Goal: Task Accomplishment & Management: Use online tool/utility

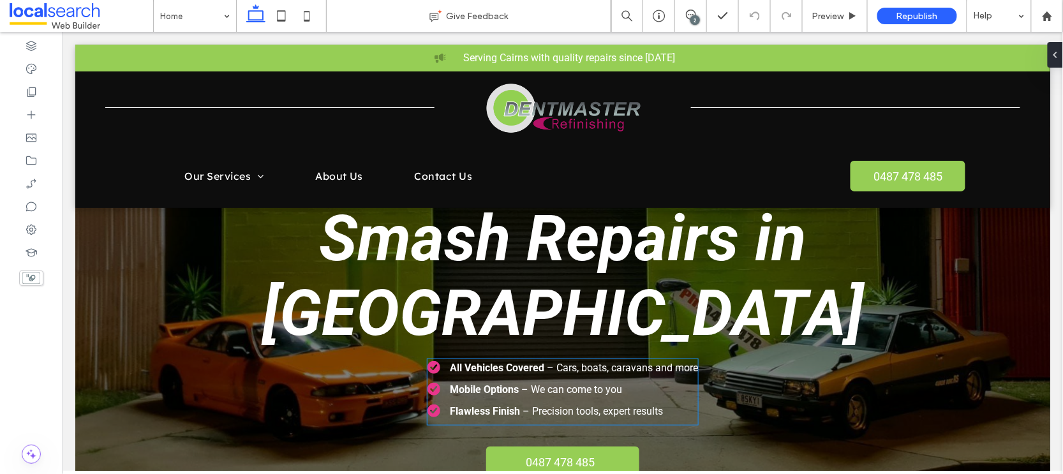
scroll to position [144, 0]
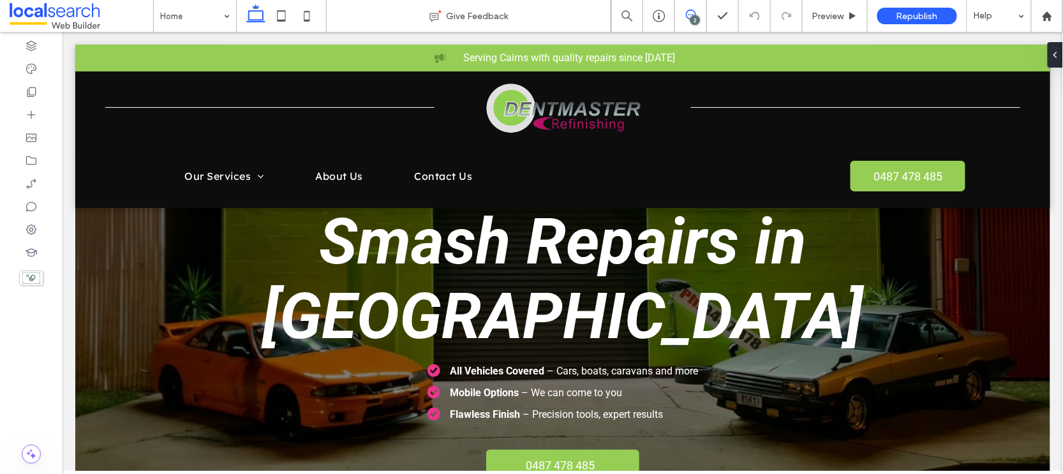
click at [689, 16] on icon at bounding box center [691, 15] width 10 height 10
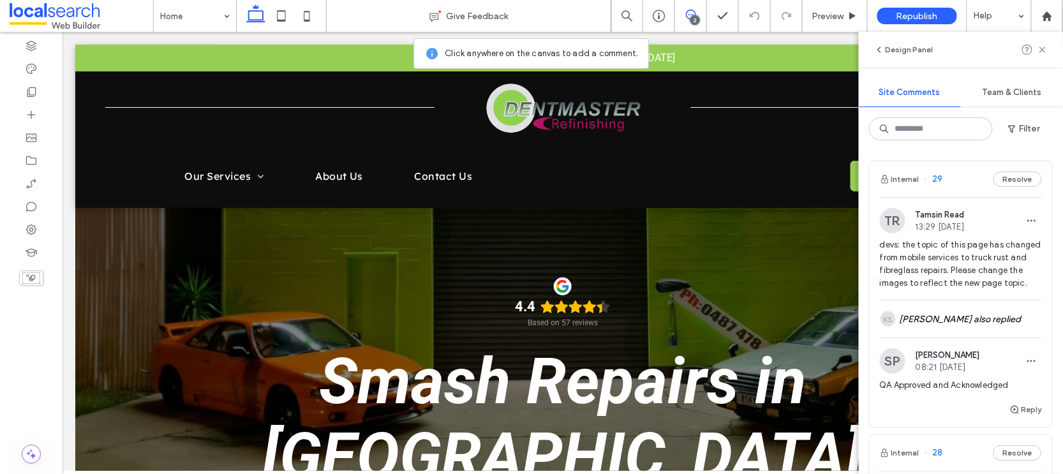
scroll to position [0, 0]
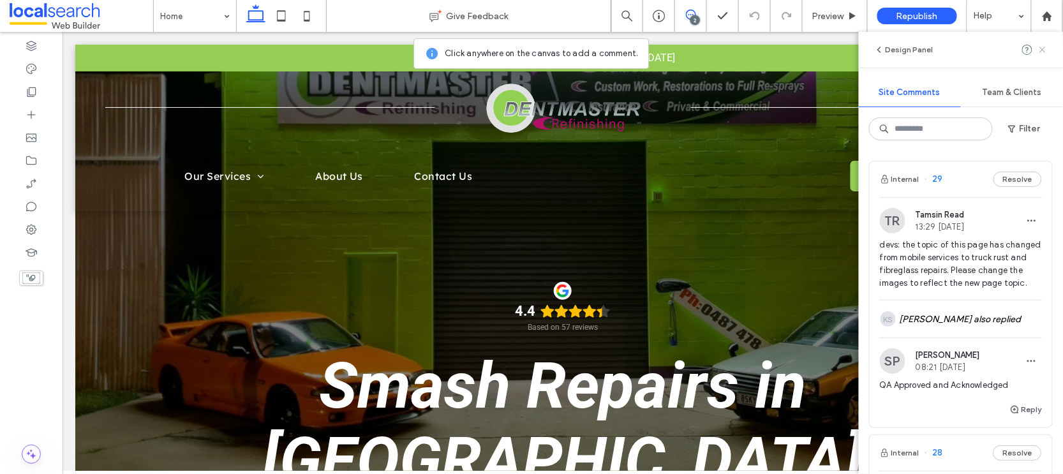
click at [1043, 48] on use at bounding box center [1042, 50] width 6 height 6
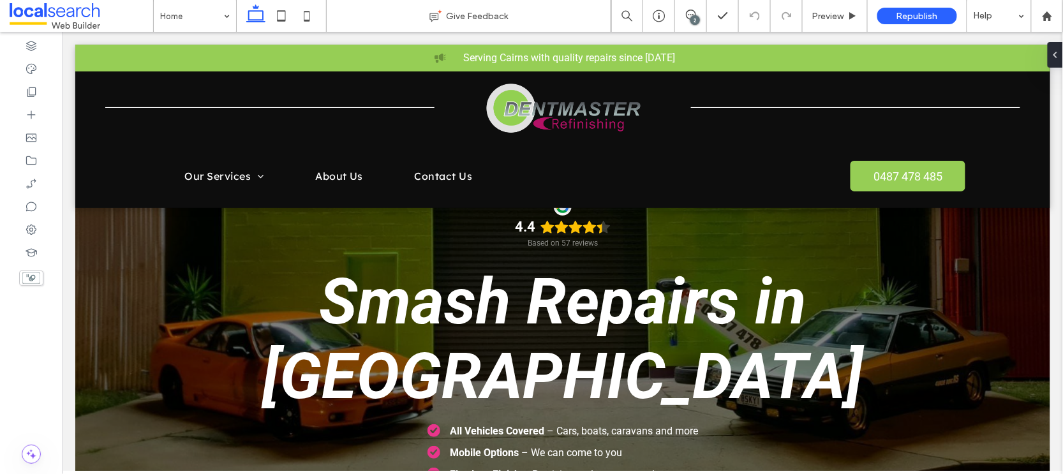
scroll to position [93, 0]
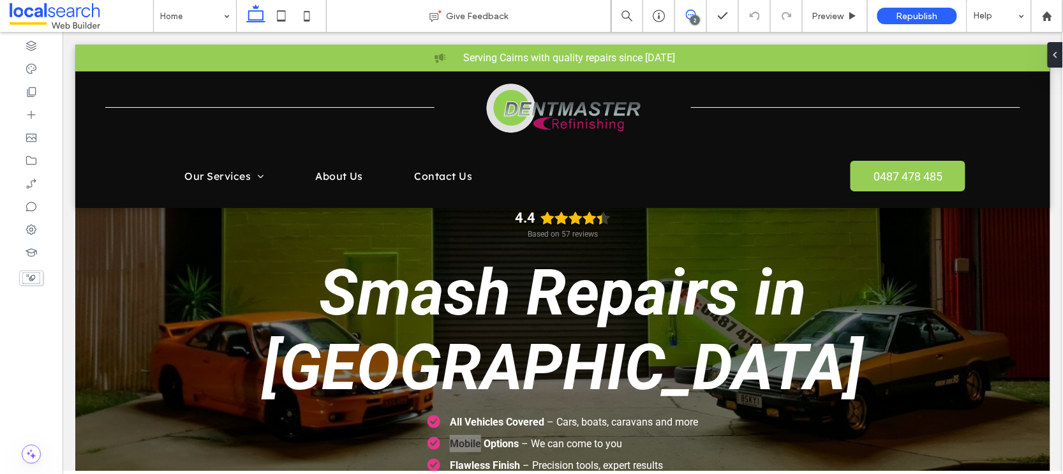
click at [695, 14] on span at bounding box center [690, 15] width 31 height 10
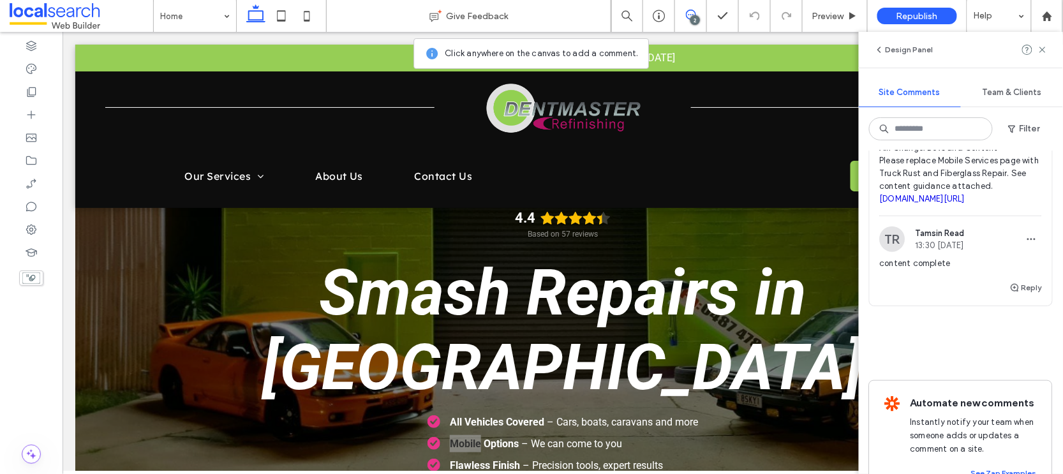
scroll to position [370, 0]
click at [911, 206] on span "All/Change/Devs and Content Please replace Mobile Services page with Truck Rust…" at bounding box center [961, 174] width 162 height 64
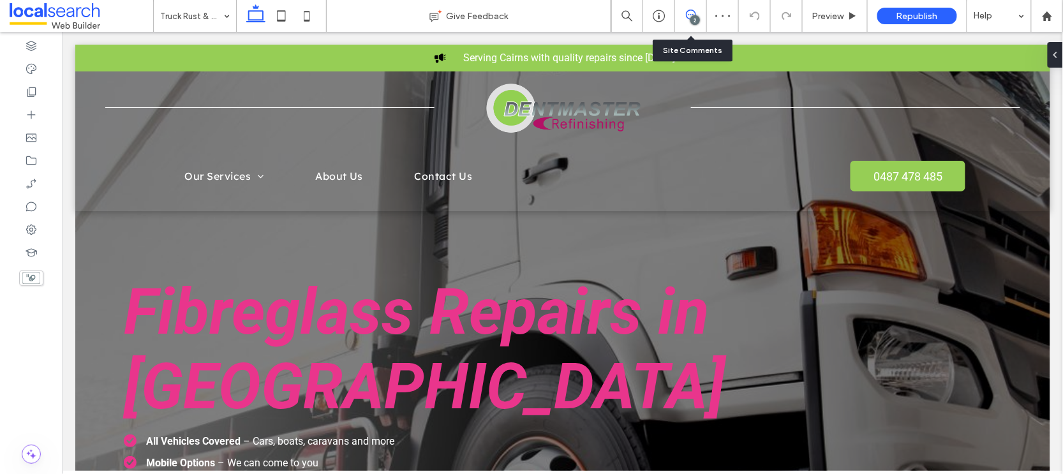
click at [688, 11] on icon at bounding box center [691, 15] width 10 height 10
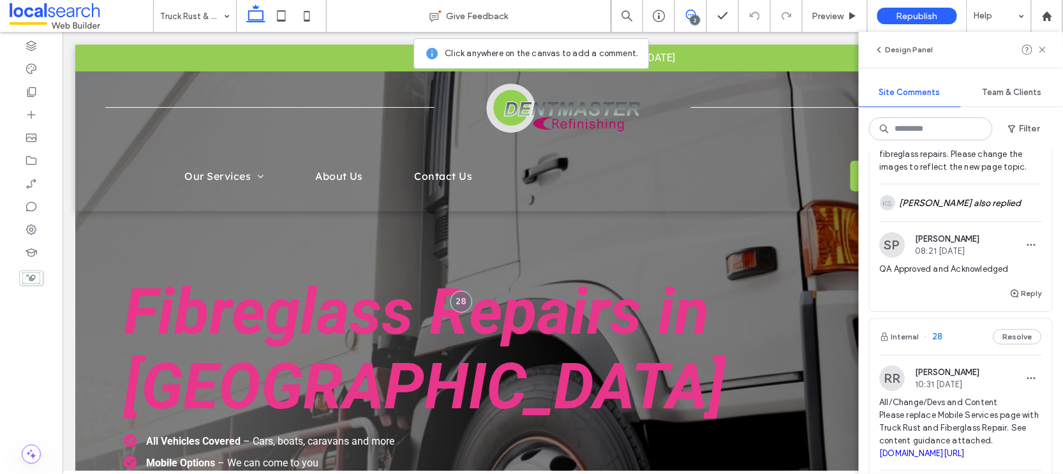
scroll to position [264, 0]
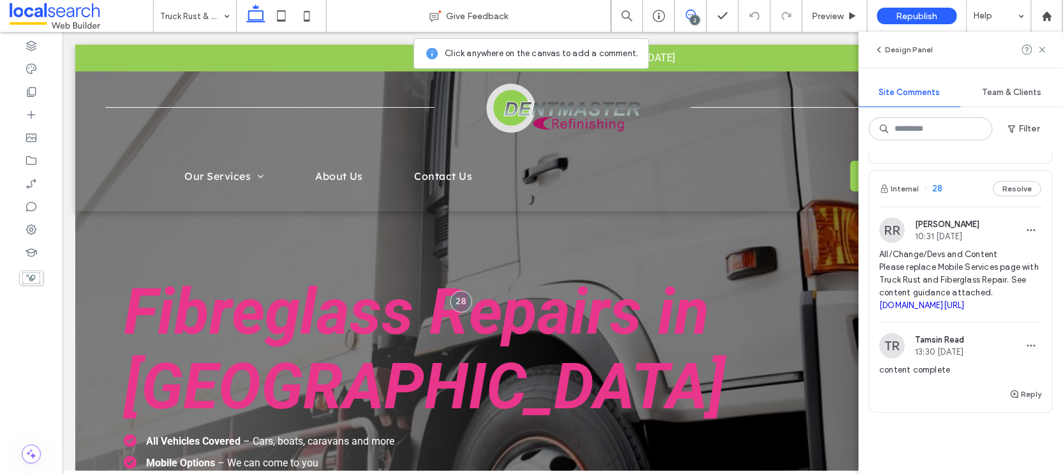
click at [947, 310] on link "irp.cdn-website.com/51d74821/files/uploaded/Dentmaster+Refinishing+-+New+Page+C…" at bounding box center [922, 305] width 85 height 10
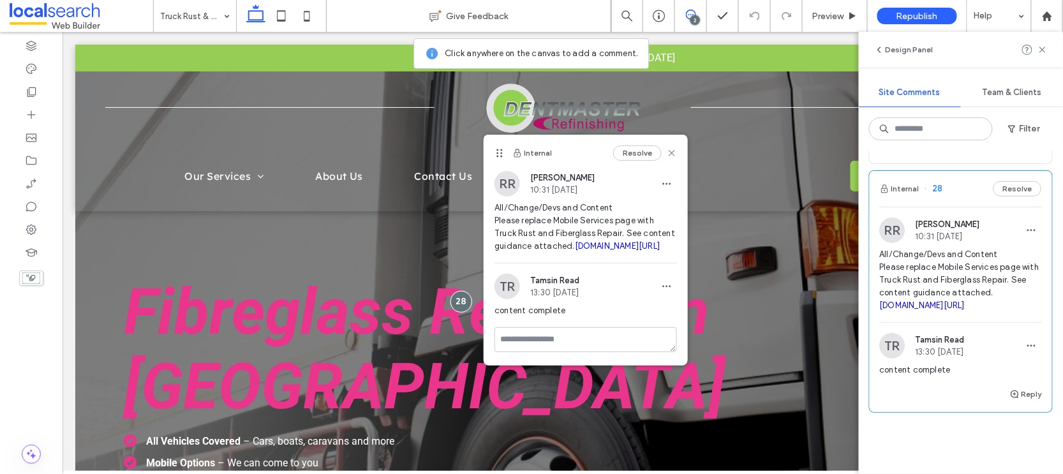
click at [532, 253] on span "All/Change/Devs and Content Please replace Mobile Services page with Truck Rust…" at bounding box center [585, 227] width 182 height 51
click at [575, 251] on link "irp.cdn-website.com/51d74821/files/uploaded/Dentmaster+Refinishing+-+New+Page+C…" at bounding box center [617, 246] width 85 height 10
click at [673, 152] on use at bounding box center [672, 153] width 6 height 6
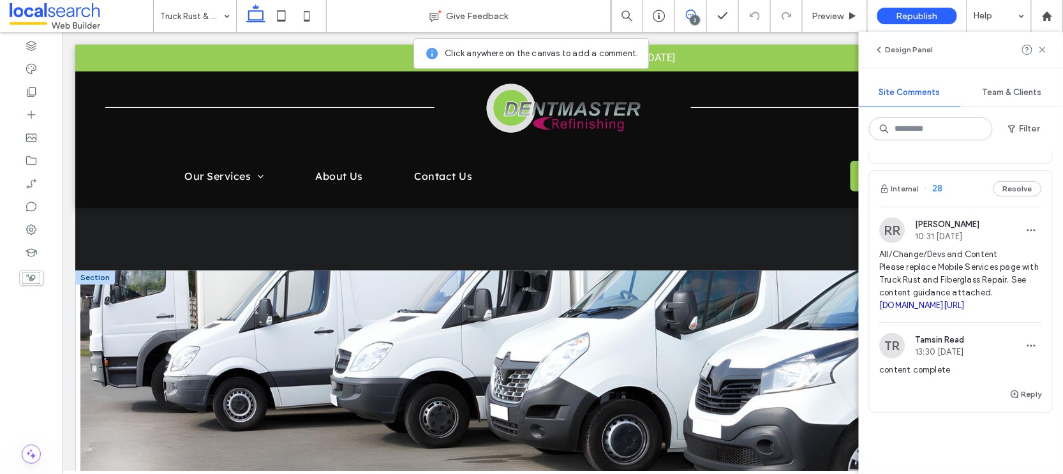
scroll to position [1177, 0]
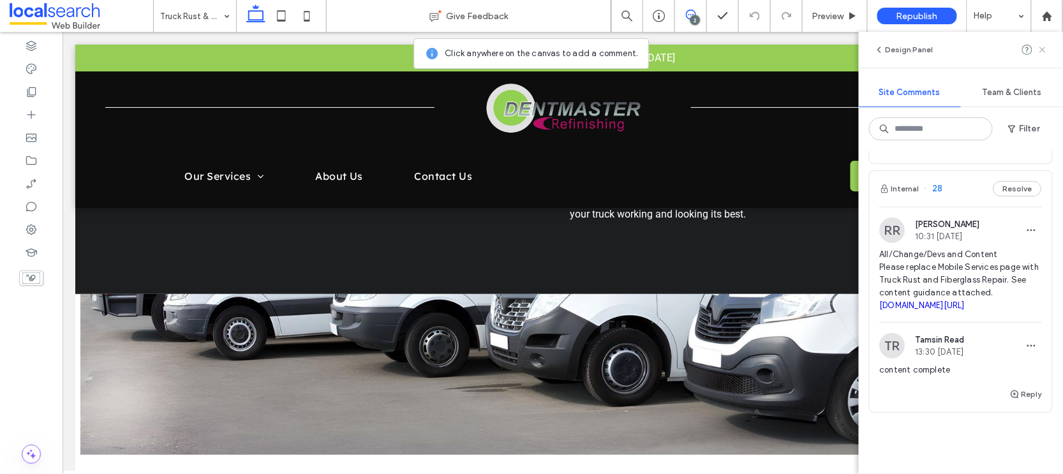
click at [1046, 50] on icon at bounding box center [1042, 50] width 10 height 10
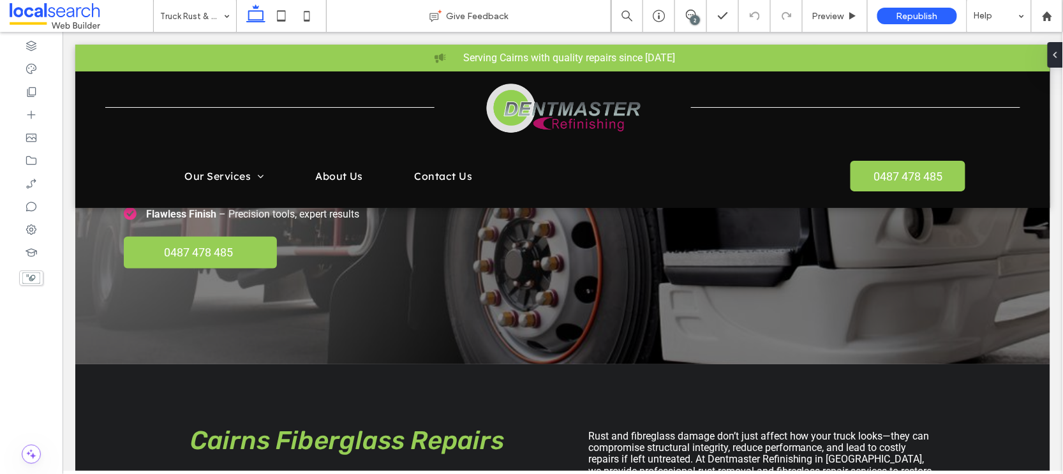
scroll to position [151, 0]
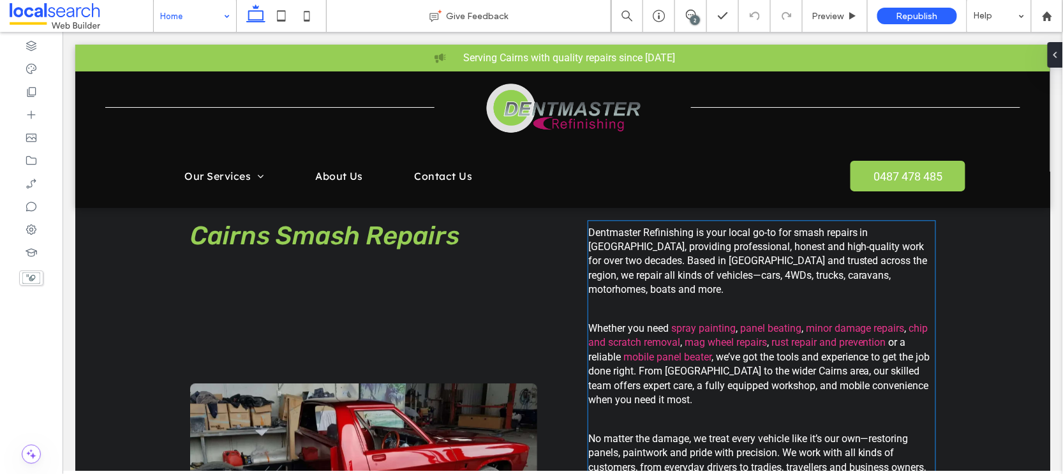
scroll to position [881, 0]
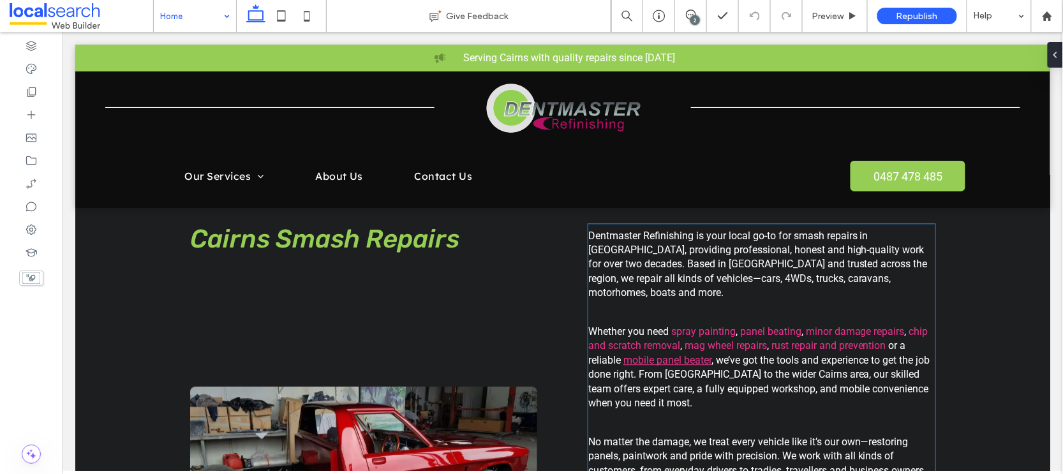
click at [624, 353] on link "mobile panel beater" at bounding box center [667, 359] width 88 height 12
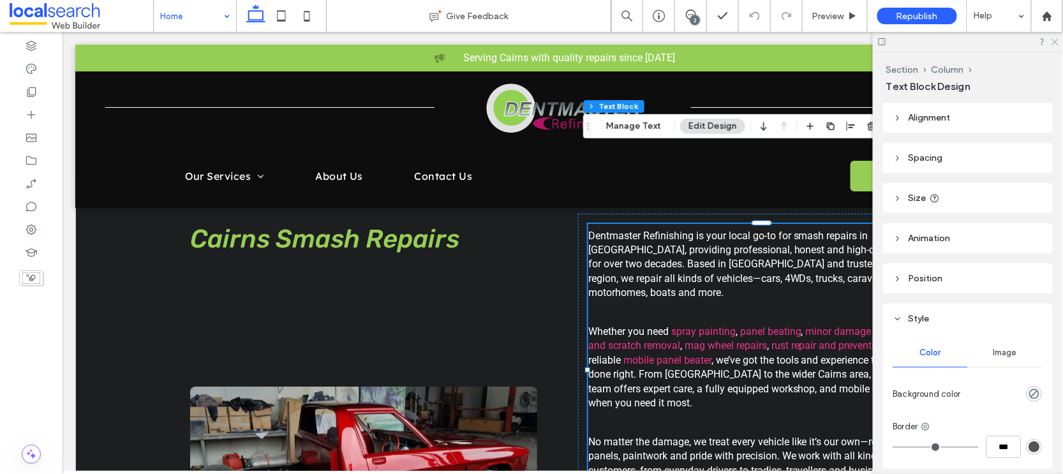
click at [1054, 43] on icon at bounding box center [1054, 41] width 8 height 8
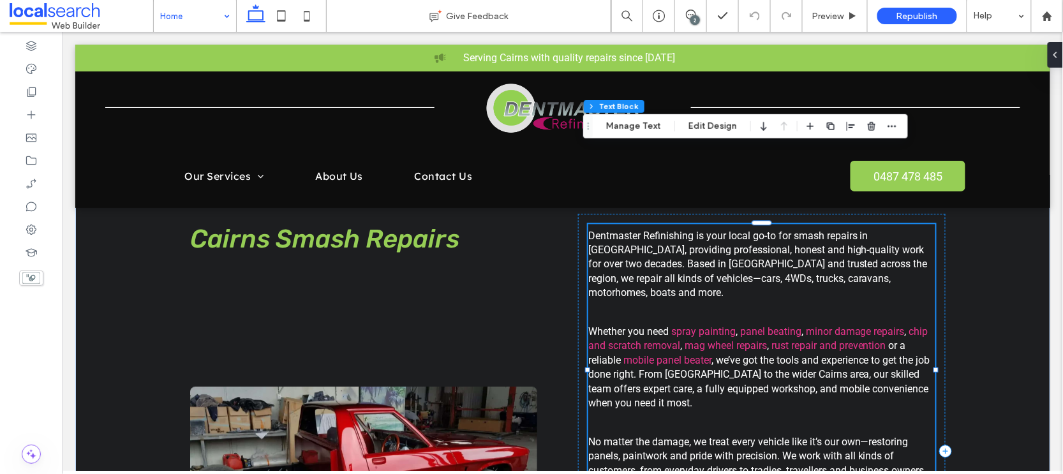
click at [649, 324] on p "Whether you need spray painting , panel beating , minor damage repairs , chip a…" at bounding box center [760, 366] width 347 height 85
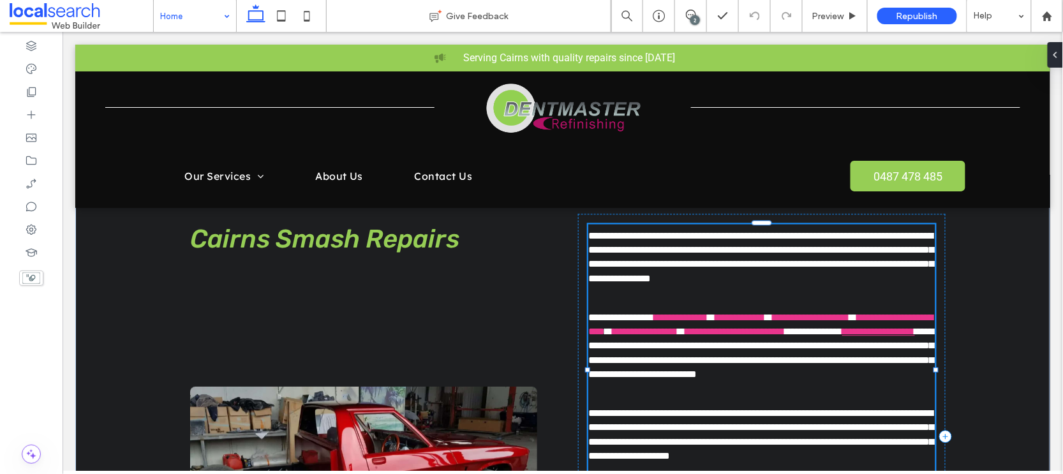
type input "******"
type input "**"
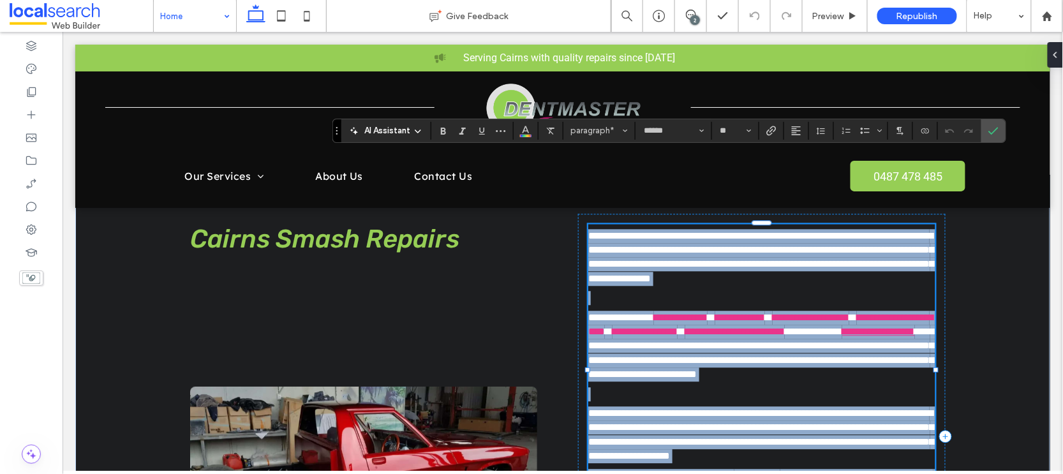
click at [841, 326] on link "**********" at bounding box center [877, 331] width 73 height 10
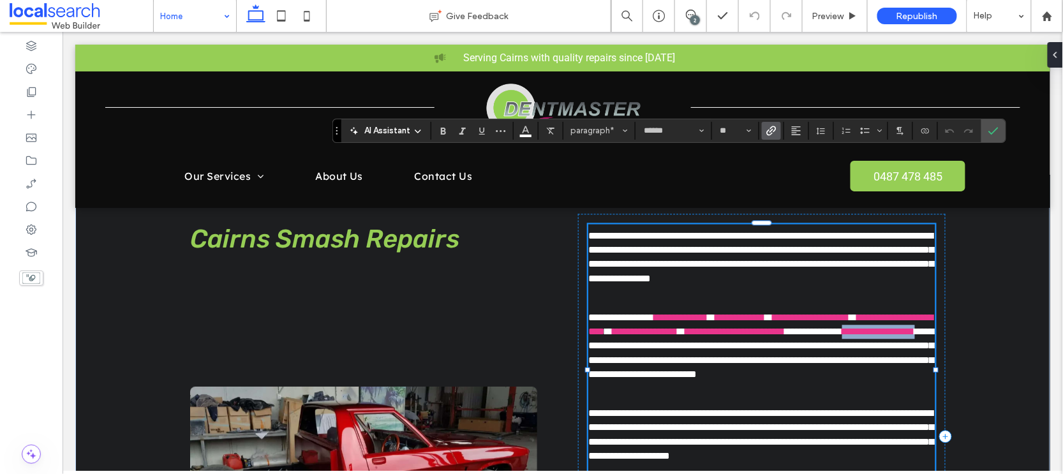
drag, startPoint x: 619, startPoint y: 266, endPoint x: 706, endPoint y: 269, distance: 87.4
click at [706, 310] on p "**********" at bounding box center [760, 345] width 347 height 71
click at [667, 323] on div "**********" at bounding box center [760, 362] width 347 height 279
click at [841, 326] on link "**********" at bounding box center [877, 331] width 73 height 10
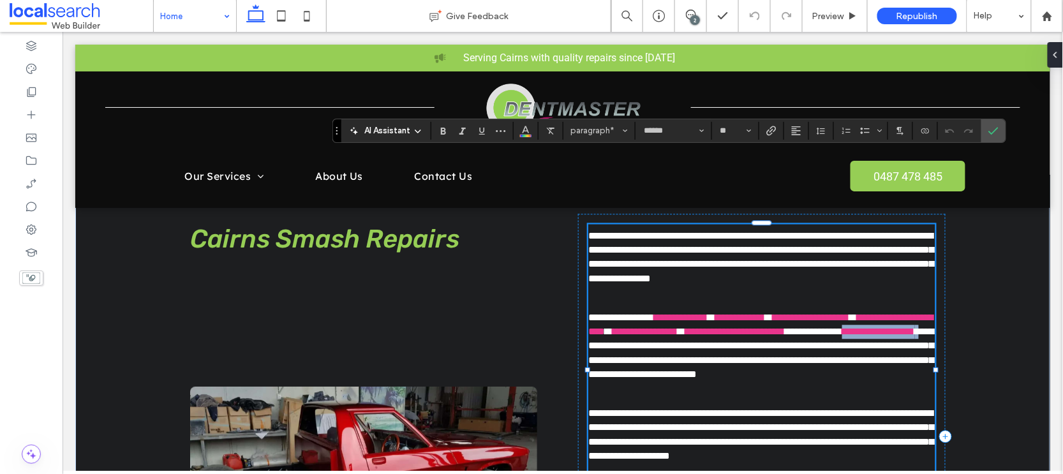
drag, startPoint x: 618, startPoint y: 267, endPoint x: 708, endPoint y: 269, distance: 90.0
click at [708, 310] on p "**********" at bounding box center [760, 345] width 347 height 71
click at [774, 131] on use "Link" at bounding box center [771, 131] width 10 height 10
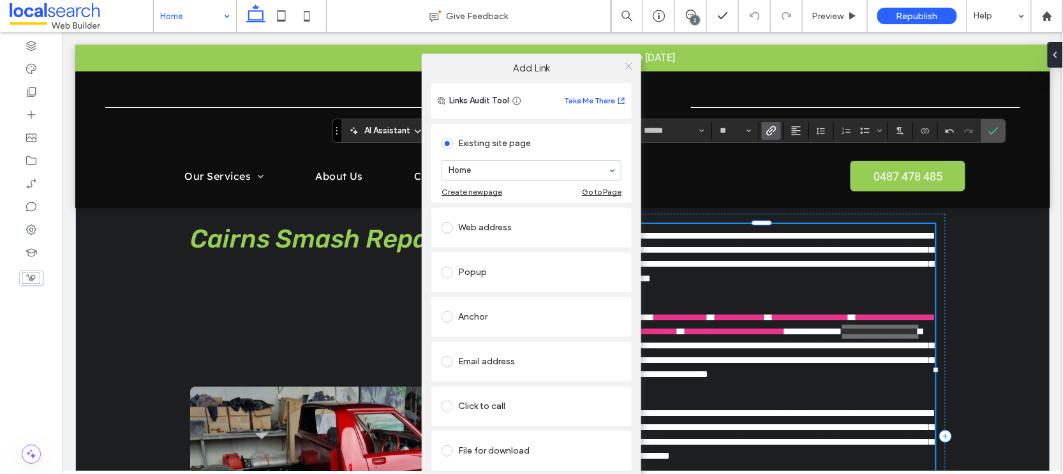
click at [627, 64] on icon at bounding box center [629, 66] width 10 height 10
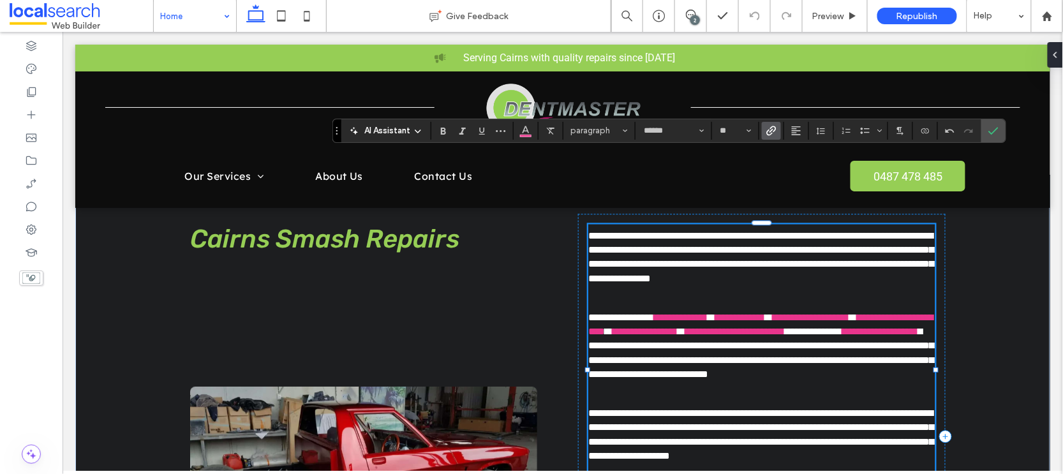
click at [637, 326] on span "**********" at bounding box center [760, 352] width 346 height 52
click at [841, 326] on link "**********" at bounding box center [879, 331] width 77 height 10
drag, startPoint x: 676, startPoint y: 268, endPoint x: 617, endPoint y: 265, distance: 58.7
click at [617, 310] on p "**********" at bounding box center [760, 345] width 347 height 71
click at [775, 131] on icon "Link" at bounding box center [771, 131] width 10 height 10
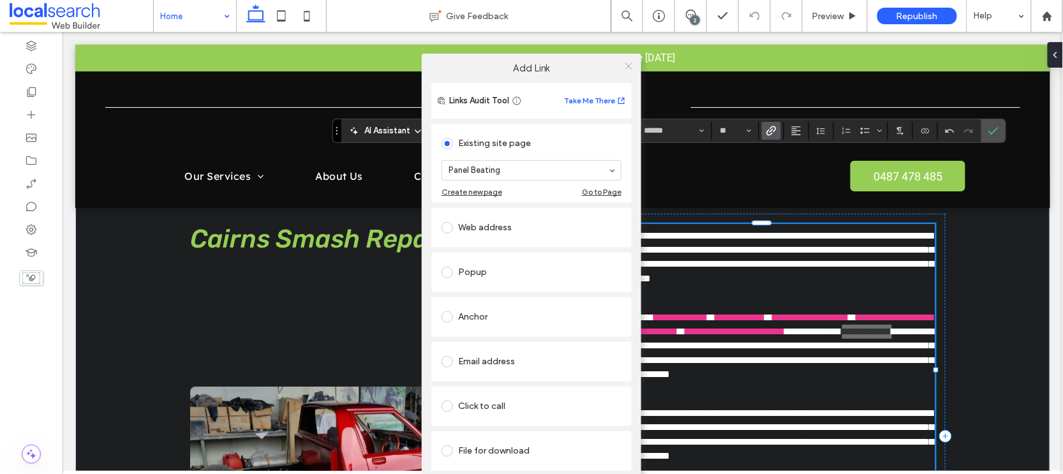
click at [629, 66] on icon at bounding box center [629, 66] width 10 height 10
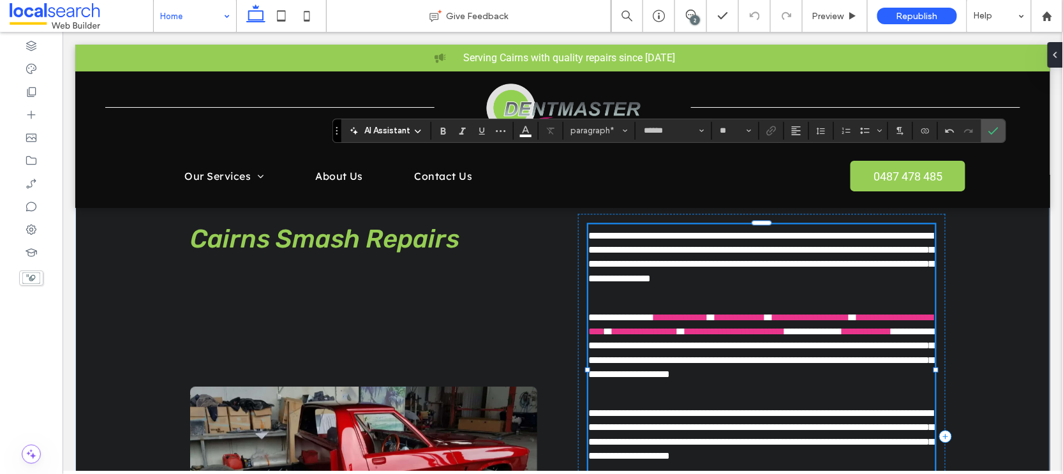
click at [760, 326] on span "**********" at bounding box center [760, 352] width 346 height 52
click at [676, 326] on span "**********" at bounding box center [760, 352] width 346 height 52
click at [684, 326] on span "*" at bounding box center [681, 331] width 8 height 10
click at [857, 326] on link "**********" at bounding box center [882, 331] width 50 height 10
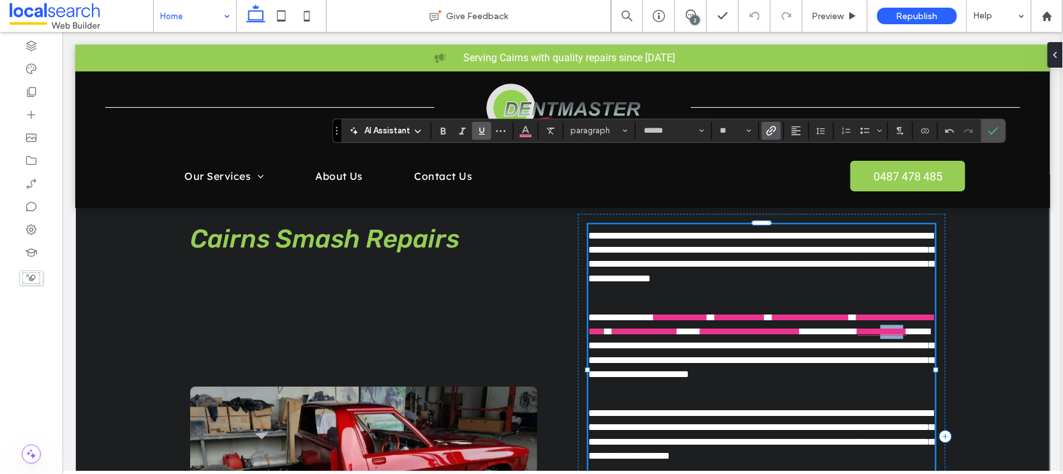
click at [857, 326] on link "**********" at bounding box center [882, 331] width 50 height 10
click at [772, 131] on icon "Link" at bounding box center [771, 131] width 10 height 10
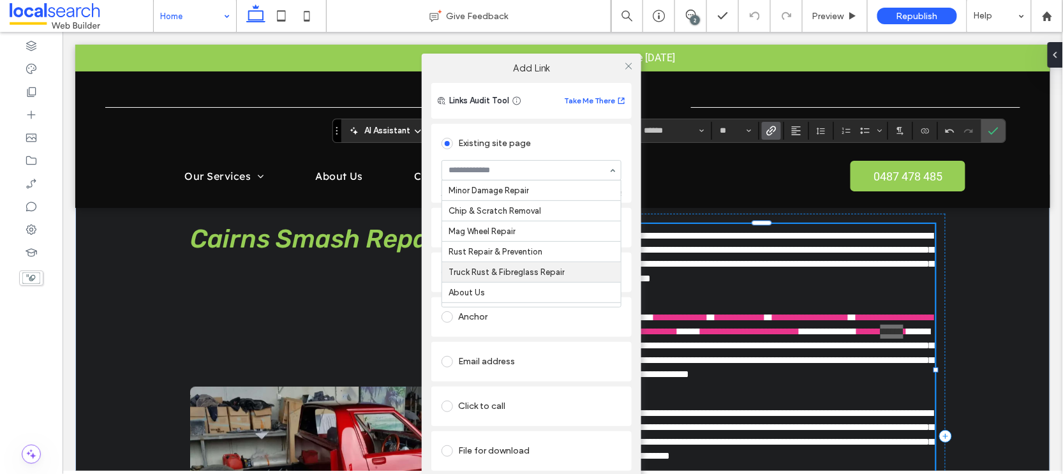
scroll to position [83, 0]
click at [627, 63] on icon at bounding box center [629, 66] width 10 height 10
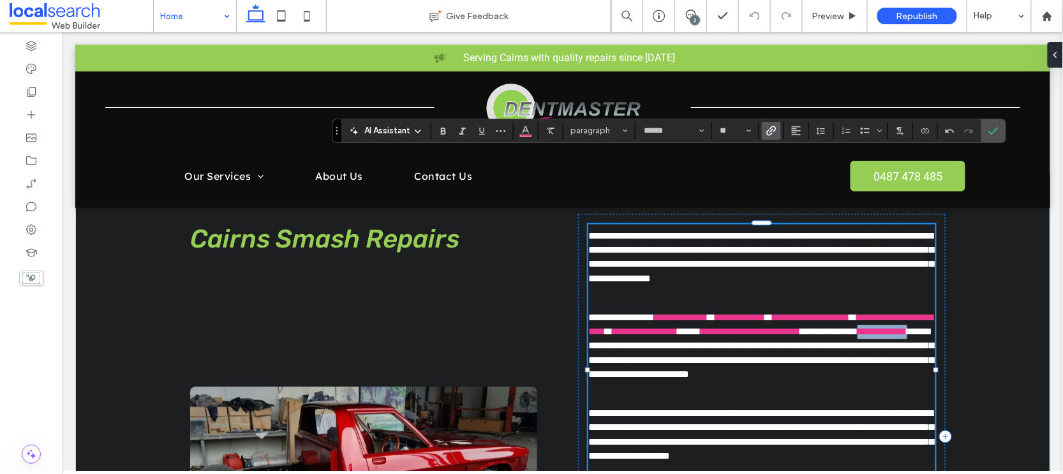
drag, startPoint x: 619, startPoint y: 270, endPoint x: 675, endPoint y: 267, distance: 56.2
click at [675, 310] on p "**********" at bounding box center [760, 345] width 347 height 71
click at [700, 326] on span "****" at bounding box center [688, 331] width 23 height 10
drag, startPoint x: 617, startPoint y: 269, endPoint x: 691, endPoint y: 270, distance: 74.0
click at [691, 310] on p "**********" at bounding box center [760, 345] width 347 height 71
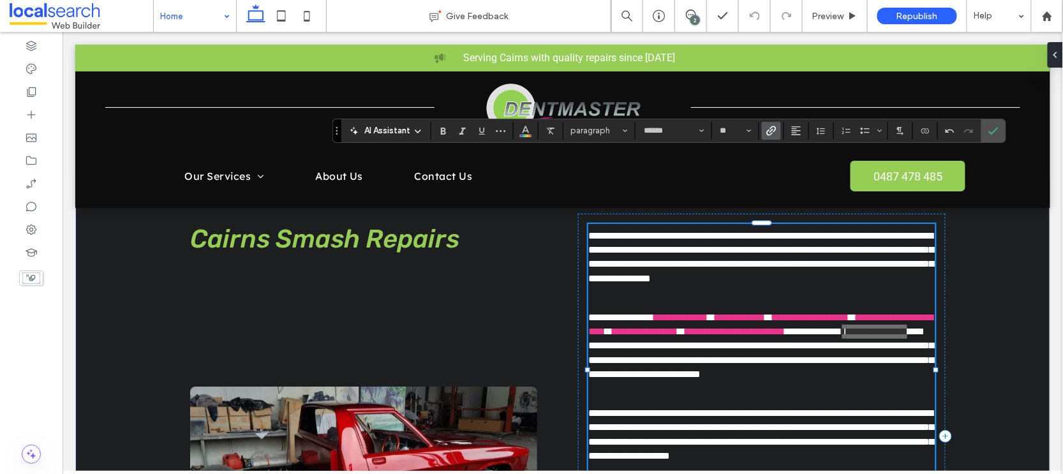
click at [774, 126] on use "Link" at bounding box center [771, 131] width 10 height 10
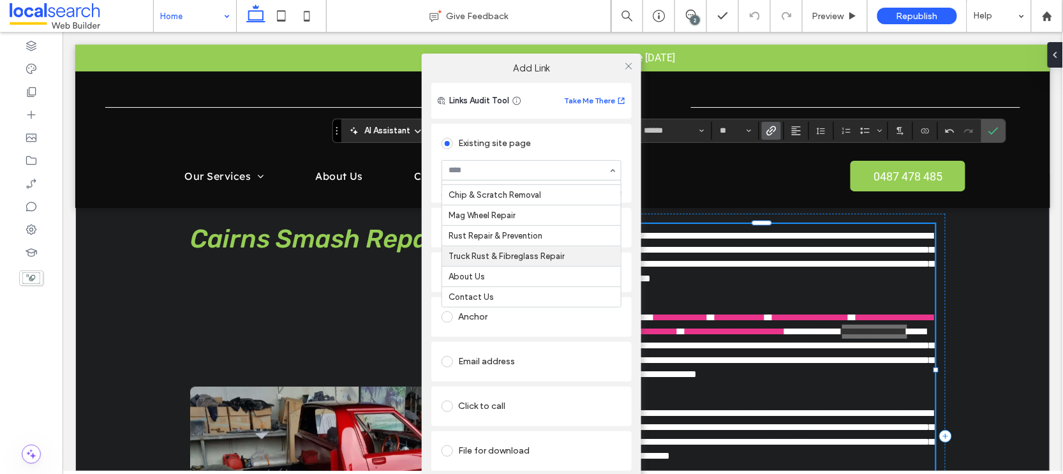
scroll to position [102, 0]
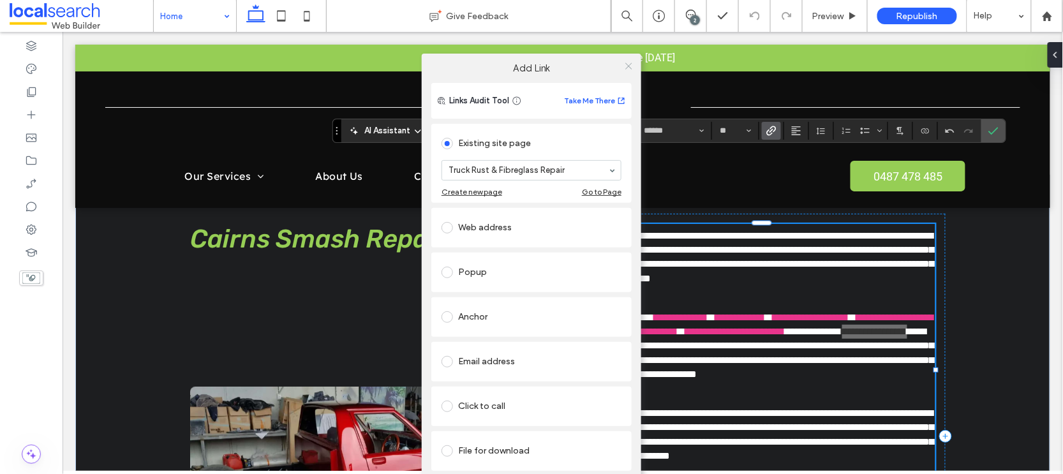
click at [628, 61] on icon at bounding box center [629, 66] width 10 height 10
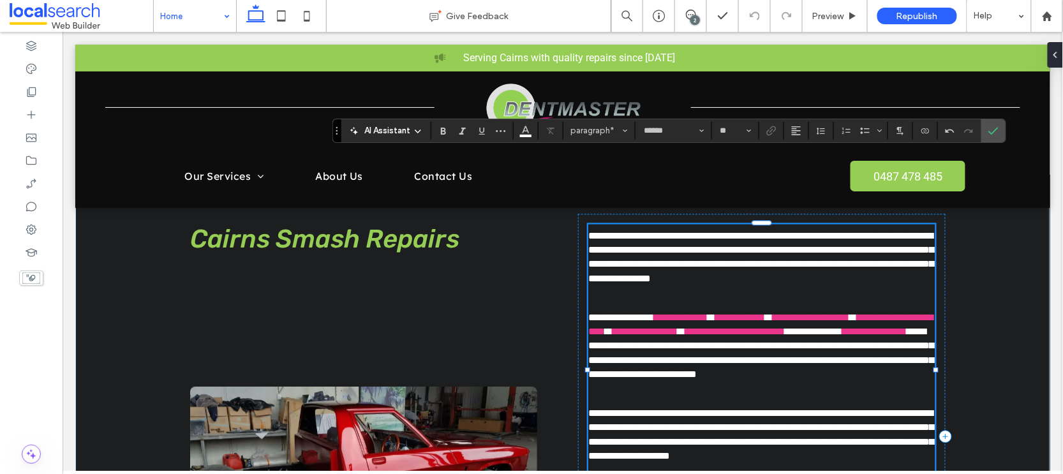
click at [765, 326] on span "**********" at bounding box center [760, 352] width 346 height 52
click at [648, 326] on span "**********" at bounding box center [760, 352] width 346 height 52
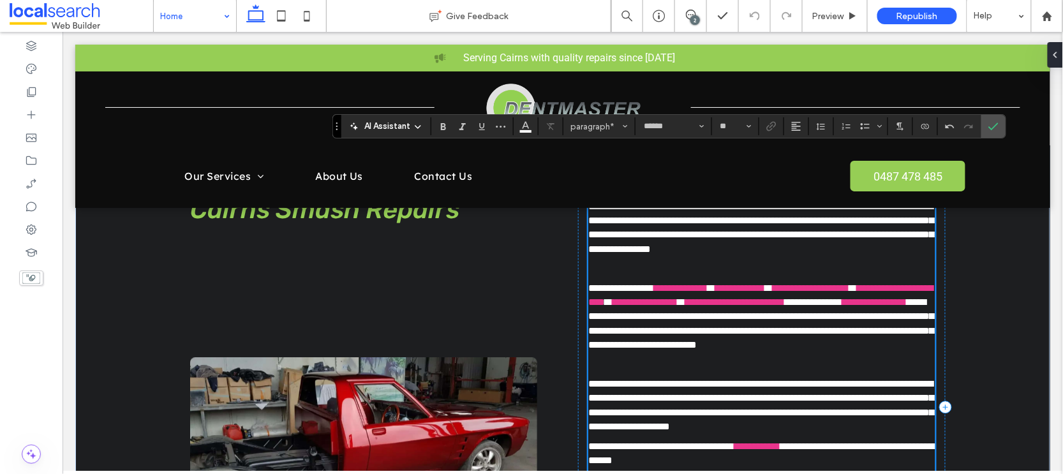
scroll to position [934, 0]
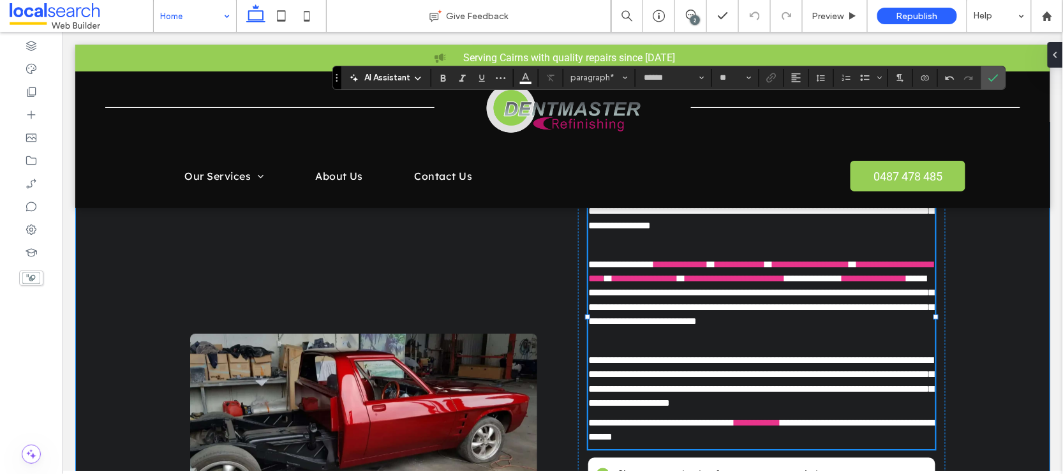
click at [1006, 348] on div "**********" at bounding box center [562, 383] width 975 height 524
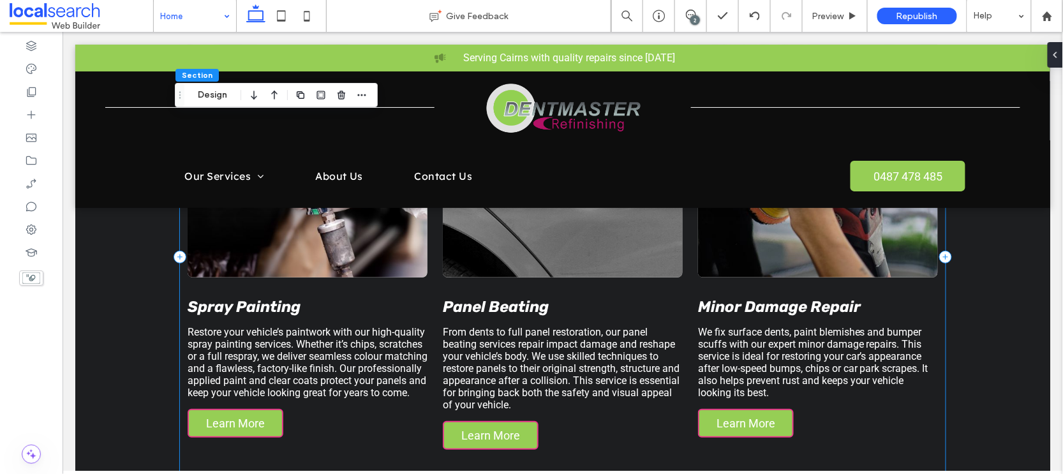
scroll to position [1702, 0]
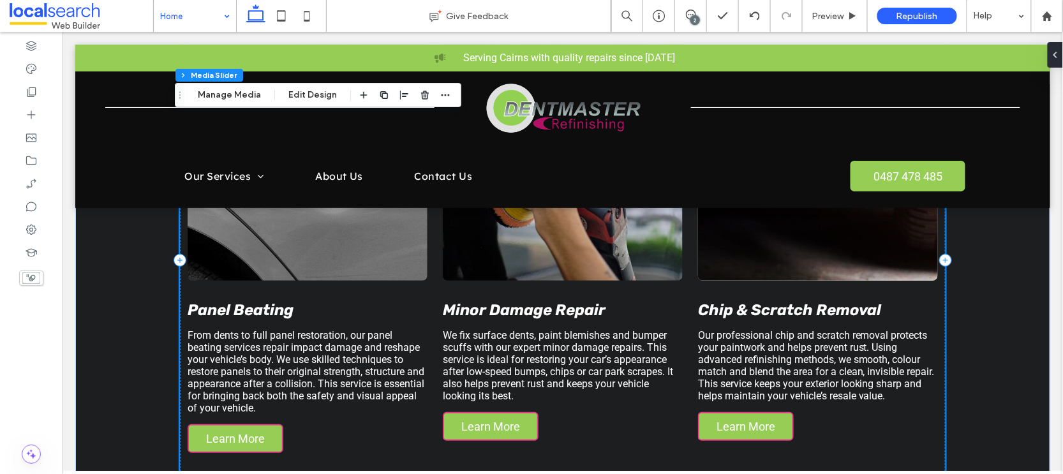
click at [548, 420] on div "Spray Painting Restore your vehicle’s paintwork with our high-quality spray pai…" at bounding box center [561, 260] width 765 height 536
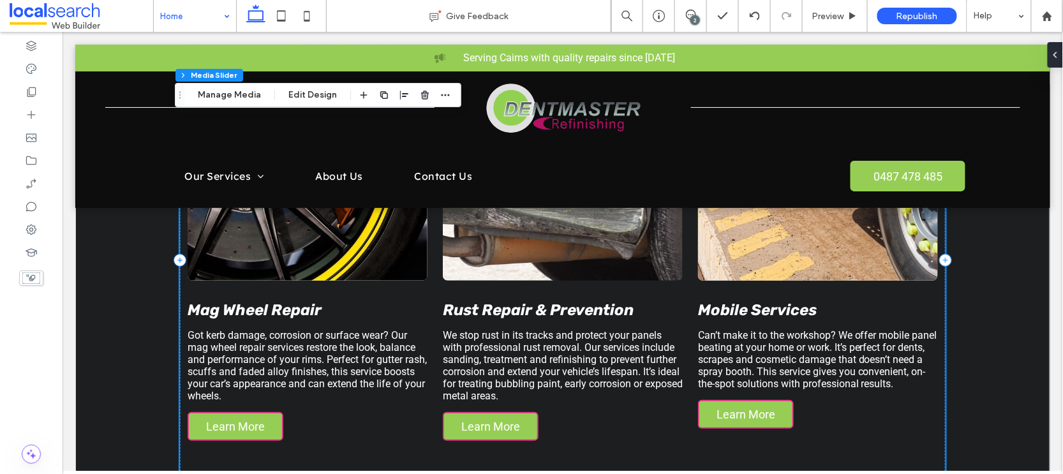
click at [734, 328] on p "Can’t make it to the workshop? We offer mobile panel beating at your home or wo…" at bounding box center [817, 358] width 240 height 61
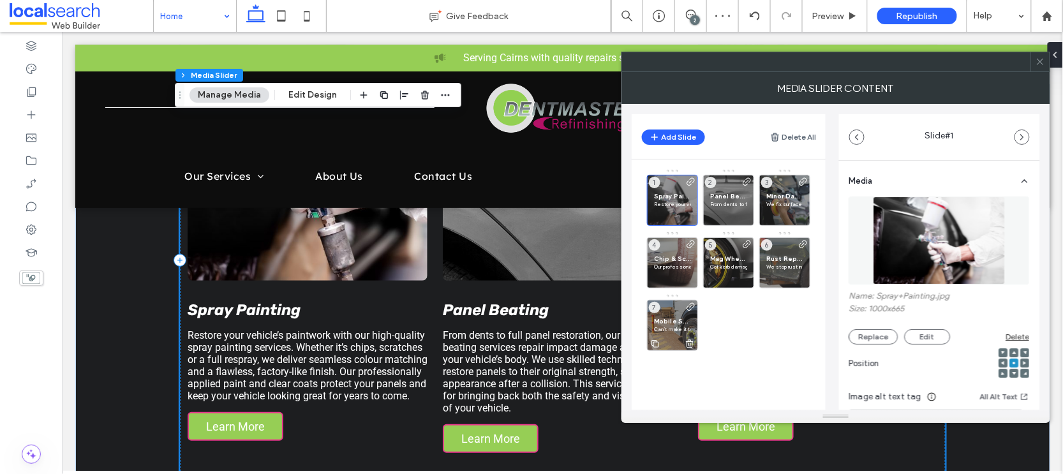
click at [666, 320] on span "Mobile Services" at bounding box center [672, 321] width 37 height 8
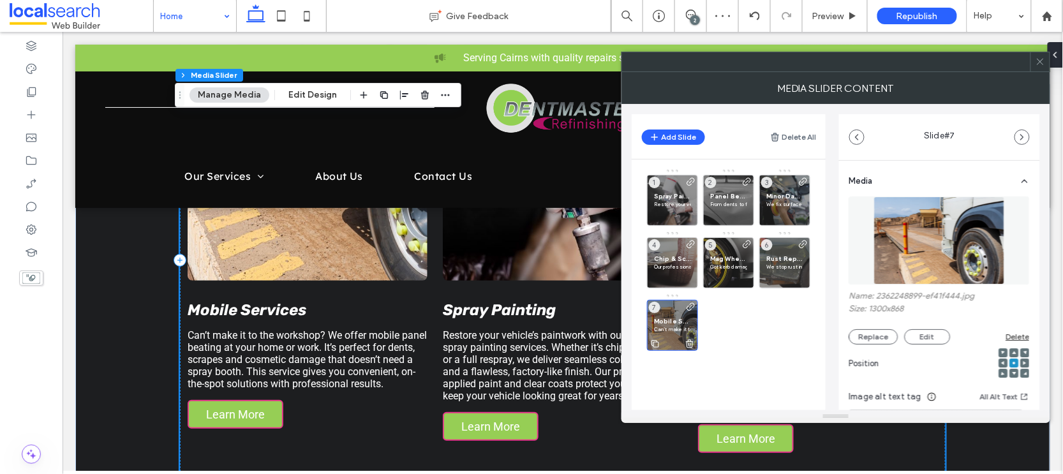
click at [666, 320] on span "Mobile Services" at bounding box center [672, 321] width 37 height 8
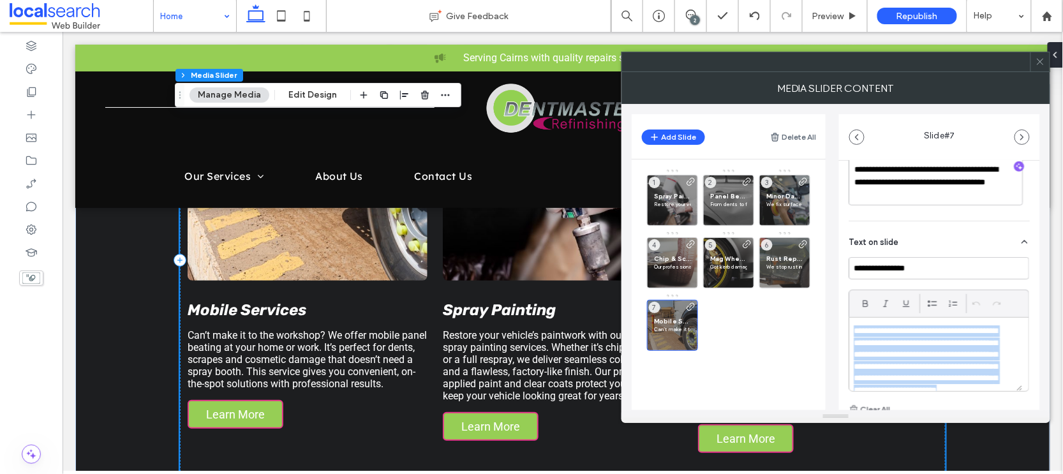
scroll to position [24, 0]
drag, startPoint x: 855, startPoint y: 331, endPoint x: 982, endPoint y: 424, distance: 157.0
click at [982, 424] on body ".wqwq-1{fill:#231f20;} .cls-1q, .cls-2q { fill-rule: evenodd; } .cls-2q { fill:…" at bounding box center [531, 237] width 1063 height 474
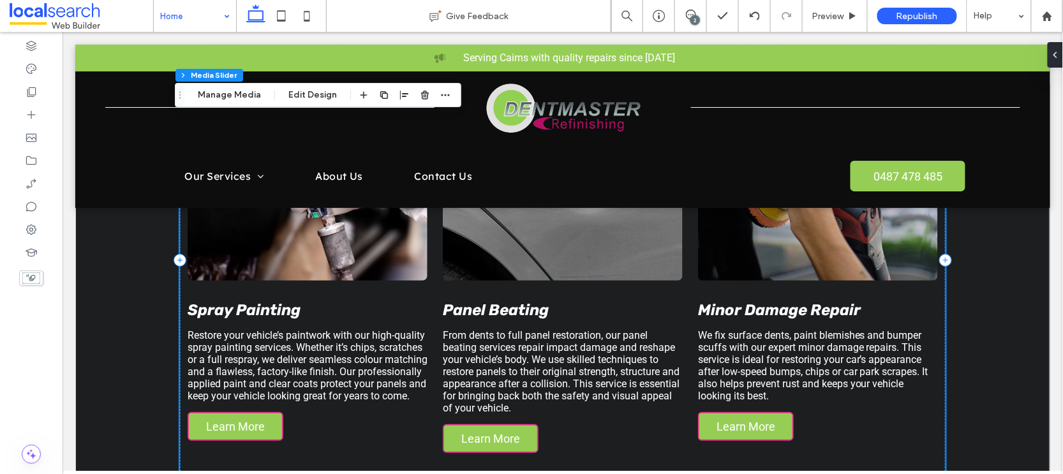
click at [498, 328] on p "From dents to full panel restoration, our panel beating services repair impact …" at bounding box center [562, 370] width 240 height 85
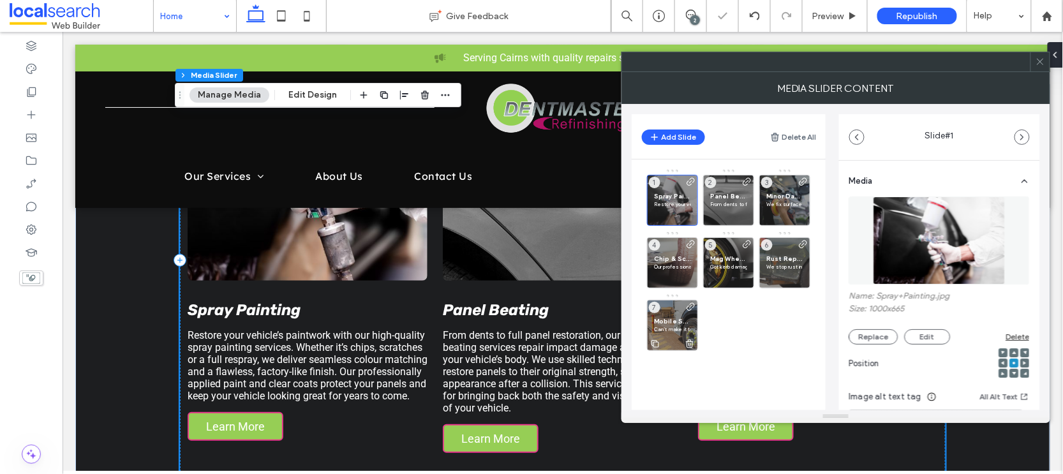
click at [674, 327] on p "Can’t make it to the workshop? We offer mobile panel beating at your home or wo…" at bounding box center [672, 329] width 37 height 8
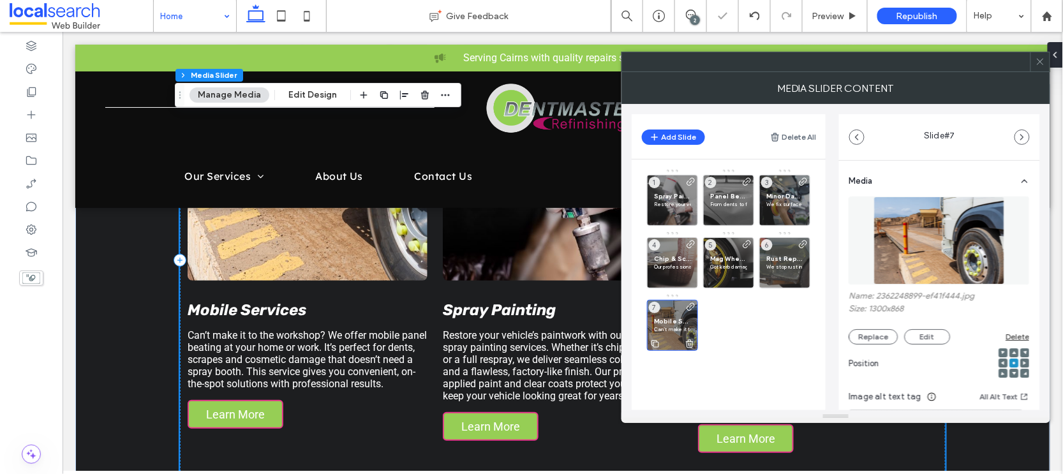
click at [668, 326] on p "Can’t make it to the workshop? We offer mobile panel beating at your home or wo…" at bounding box center [672, 329] width 37 height 8
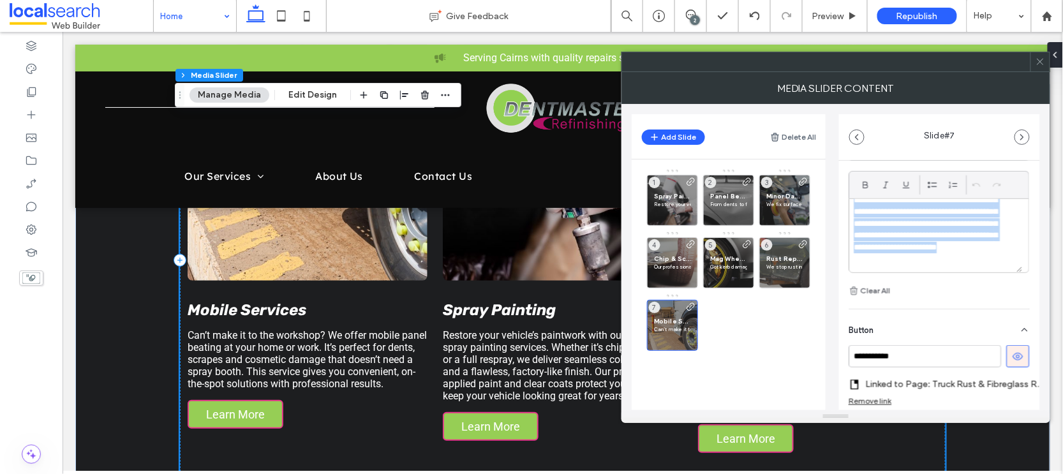
drag, startPoint x: 853, startPoint y: 212, endPoint x: 903, endPoint y: 283, distance: 86.5
click at [904, 286] on div "**********" at bounding box center [939, 218] width 181 height 160
copy p "**********"
paste div
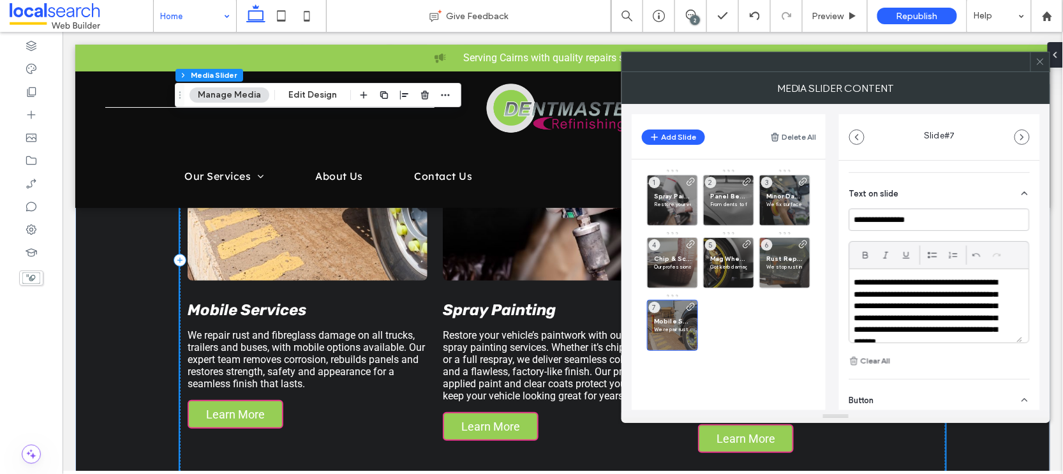
scroll to position [284, 0]
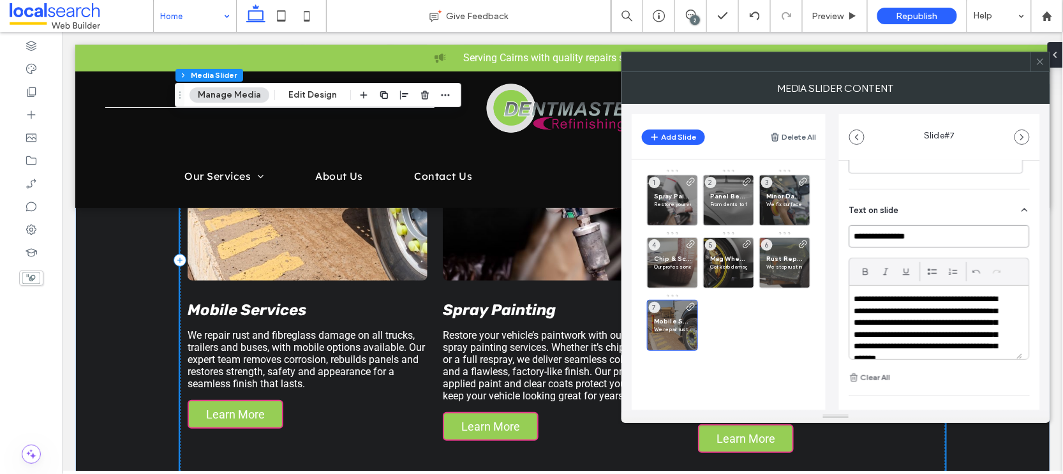
drag, startPoint x: 931, startPoint y: 237, endPoint x: 825, endPoint y: 238, distance: 105.2
click at [825, 238] on div "Add Slide Delete All Spray Painting Restore your vehicle’s paintwork with our h…" at bounding box center [835, 257] width 408 height 306
type input "**********"
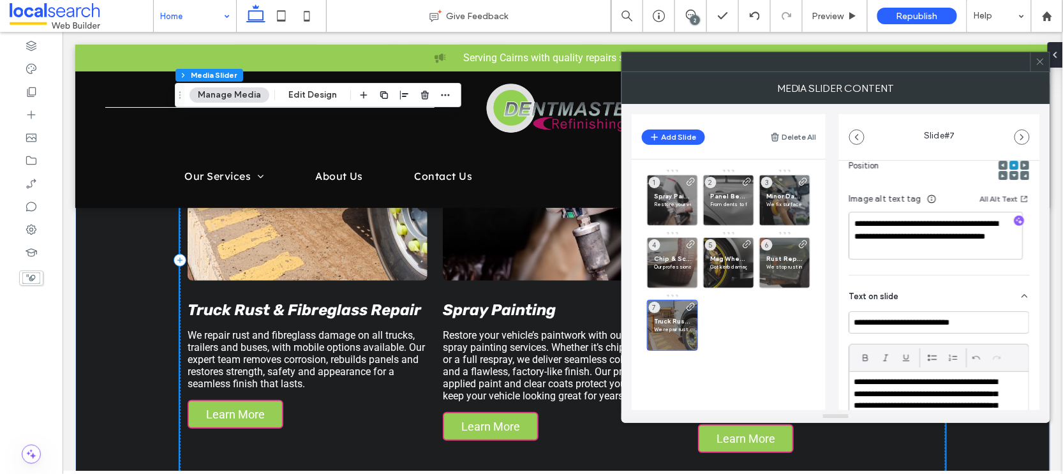
scroll to position [424, 0]
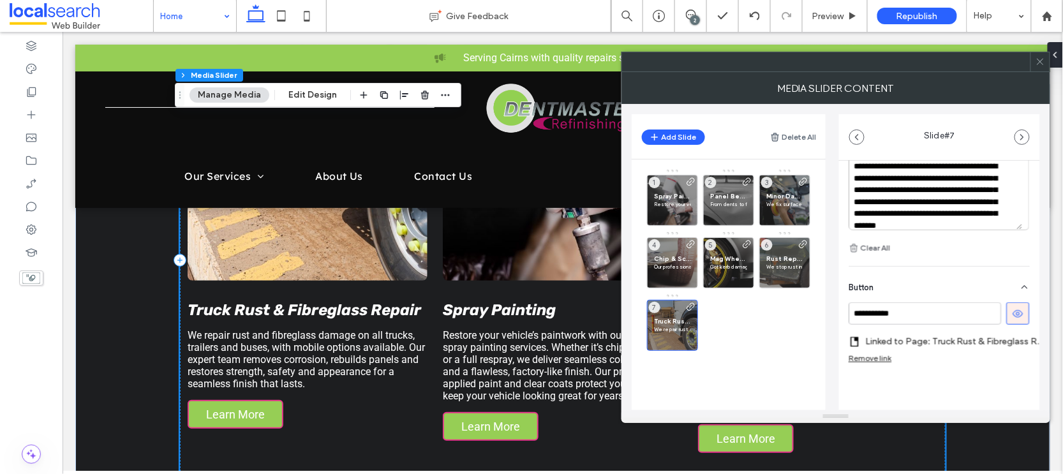
click at [737, 364] on div "Spray Painting Restore your vehicle’s paintwork with our high-quality spray pai…" at bounding box center [736, 297] width 179 height 259
click at [1040, 57] on icon at bounding box center [1040, 62] width 10 height 10
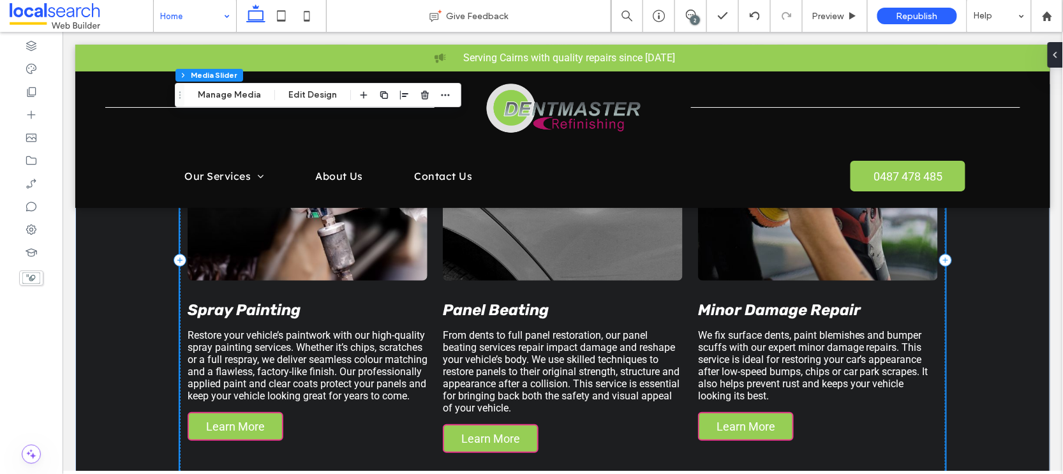
click at [587, 420] on div "Spray Painting Restore your vehicle’s paintwork with our high-quality spray pai…" at bounding box center [561, 260] width 765 height 536
click at [568, 328] on p "From dents to full panel restoration, our panel beating services repair impact …" at bounding box center [562, 370] width 240 height 85
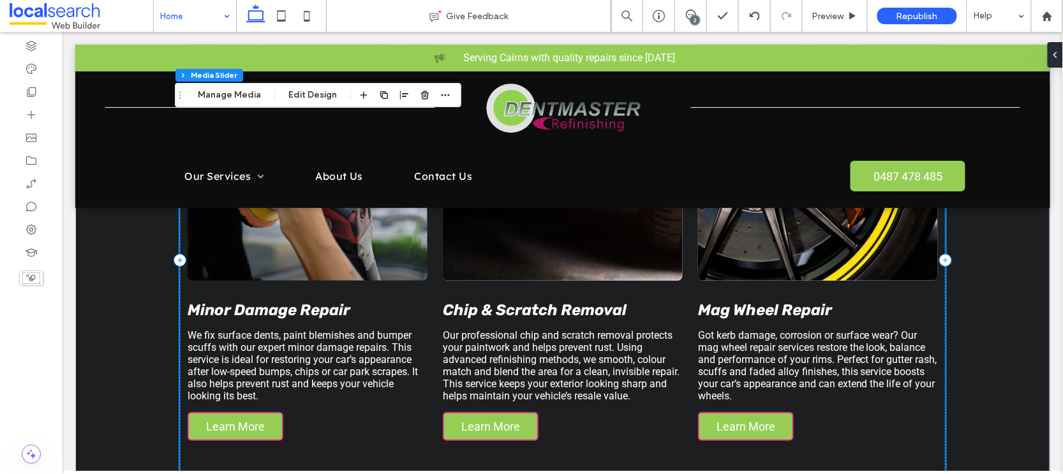
click at [557, 421] on div "Spray Painting Restore your vehicle’s paintwork with our high-quality spray pai…" at bounding box center [561, 260] width 765 height 536
click at [558, 424] on div "Spray Painting Restore your vehicle’s paintwork with our high-quality spray pai…" at bounding box center [561, 260] width 765 height 536
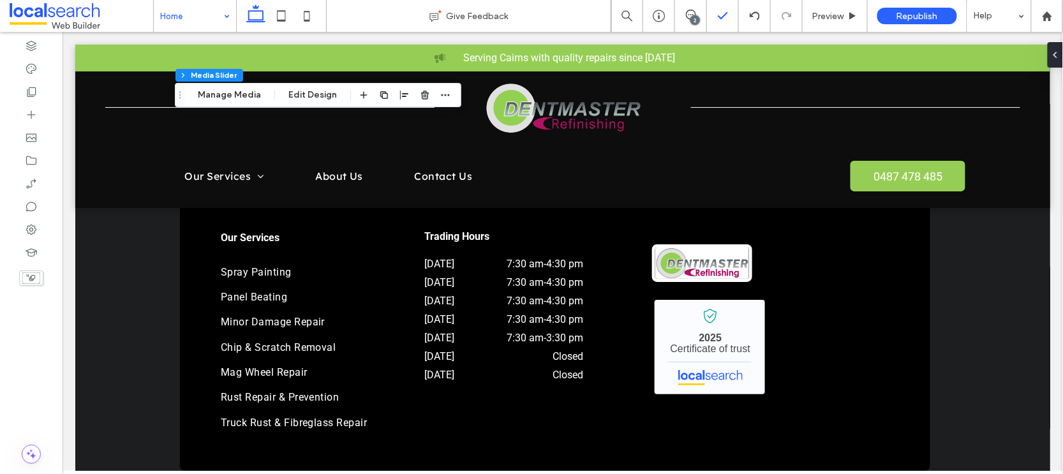
scroll to position [2091, 0]
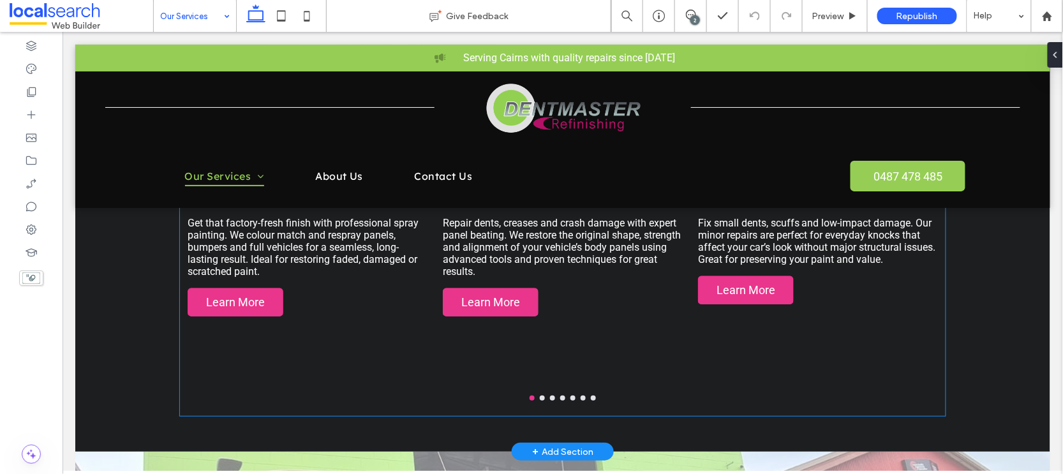
scroll to position [1091, 0]
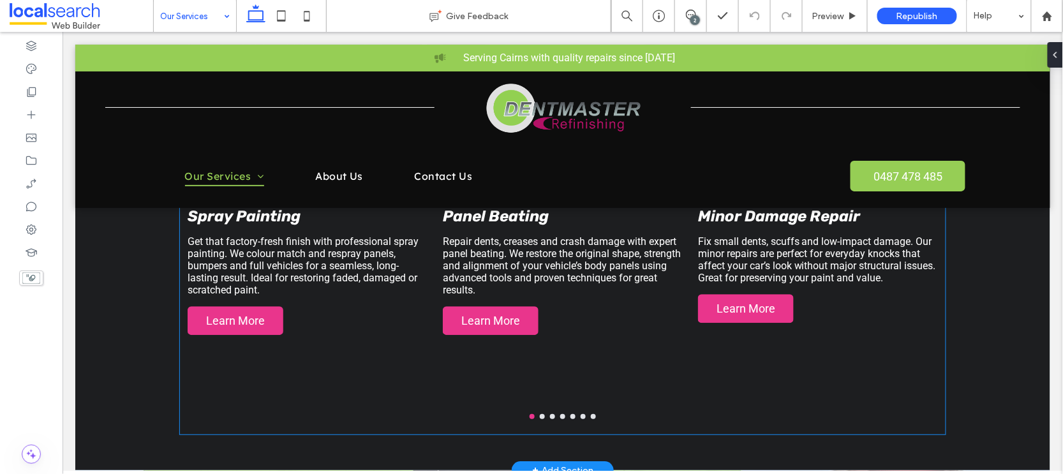
click at [540, 417] on div at bounding box center [561, 415] width 765 height 5
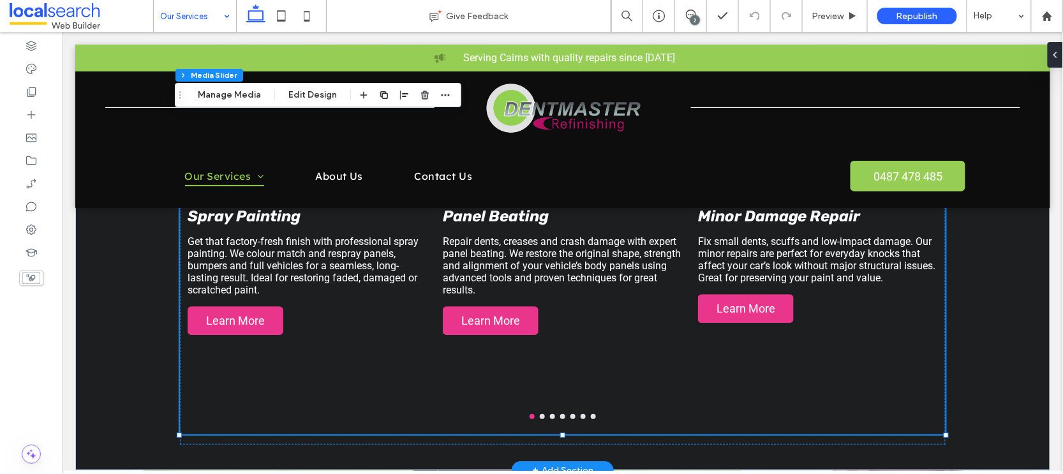
click at [539, 418] on button "go to slide 2" at bounding box center [541, 415] width 5 height 5
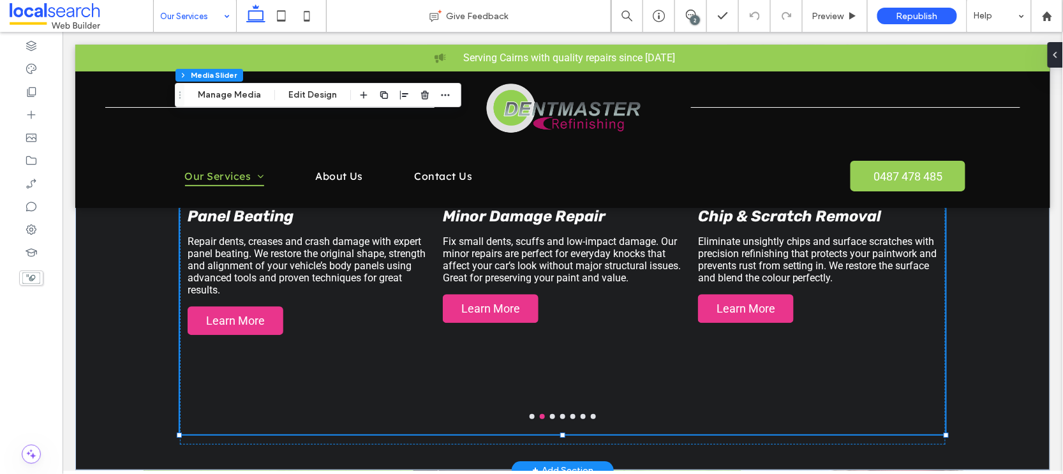
click at [549, 417] on button "go to slide 3" at bounding box center [551, 415] width 5 height 5
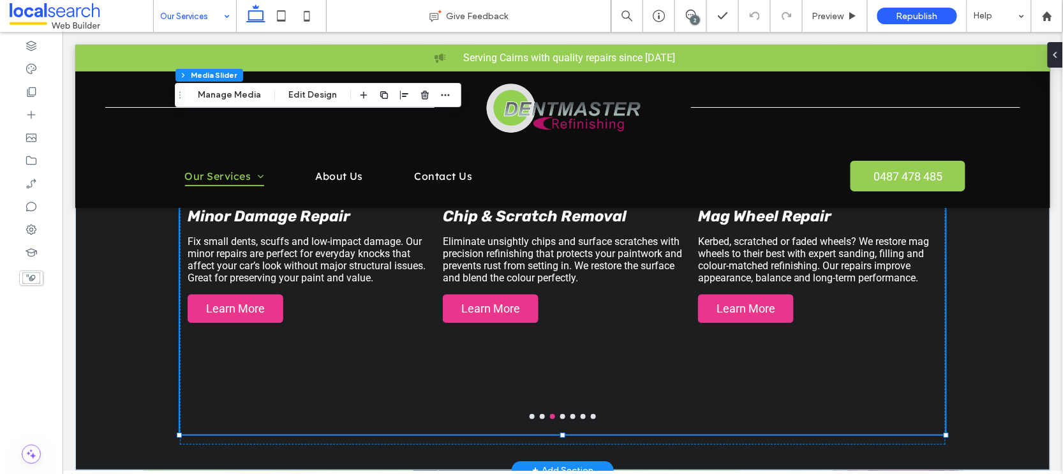
click at [559, 416] on button "go to slide 4" at bounding box center [561, 415] width 5 height 5
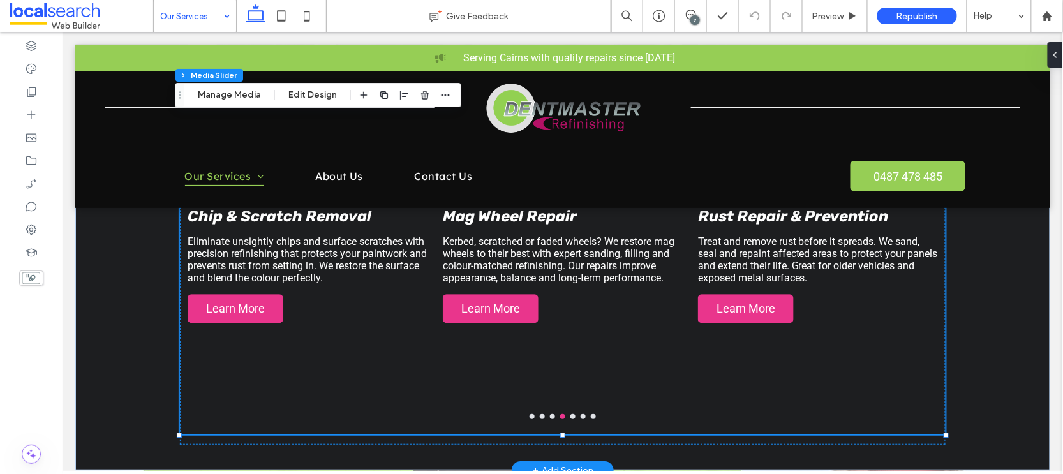
click at [570, 417] on button "go to slide 5" at bounding box center [572, 415] width 5 height 5
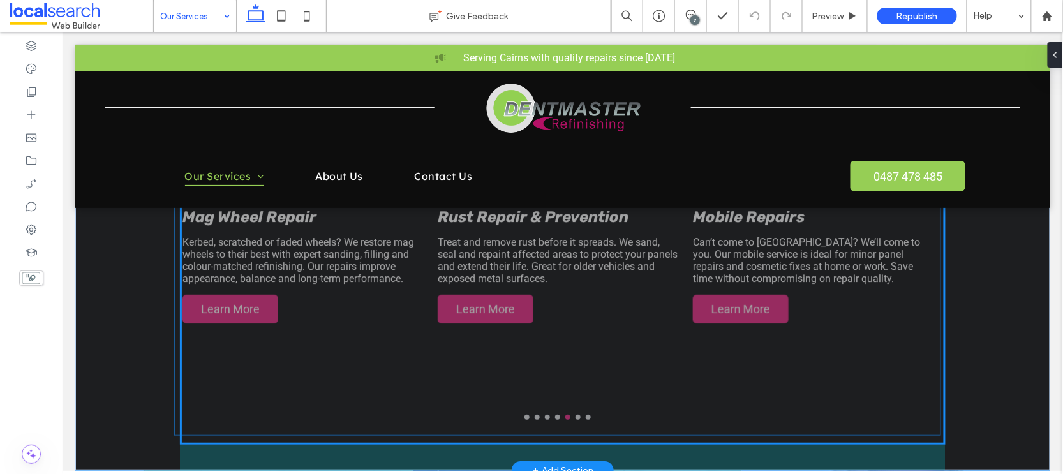
scroll to position [864, 0]
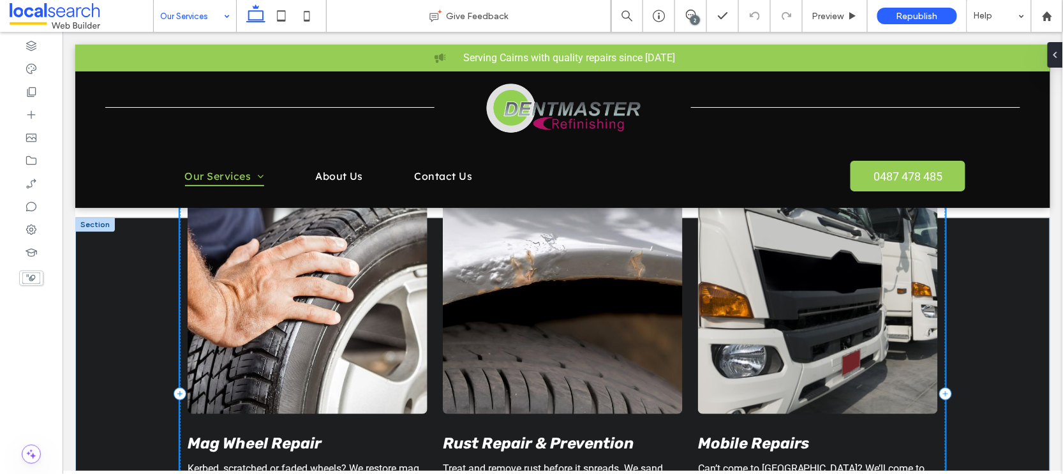
click at [736, 258] on div at bounding box center [817, 269] width 240 height 288
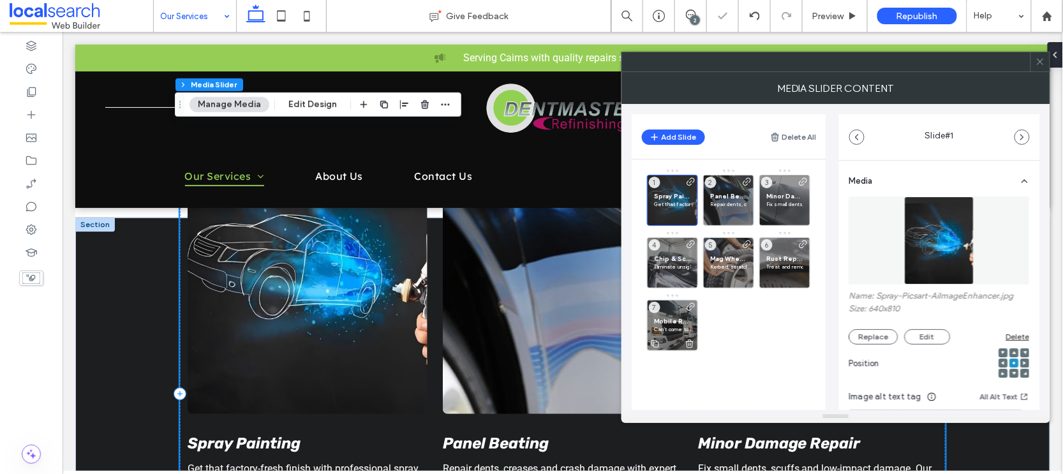
click at [663, 317] on span "Mobile Repairs" at bounding box center [672, 321] width 37 height 8
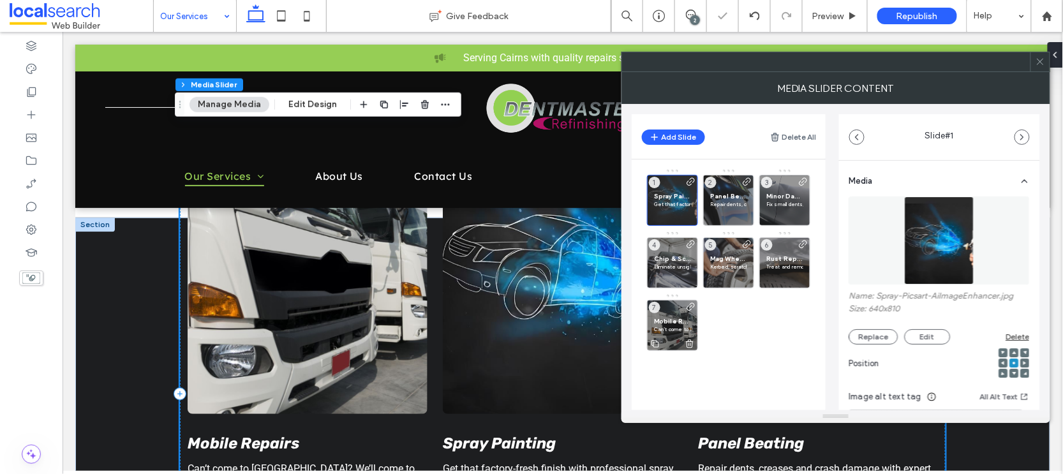
click at [663, 317] on span "Mobile Repairs" at bounding box center [672, 321] width 37 height 8
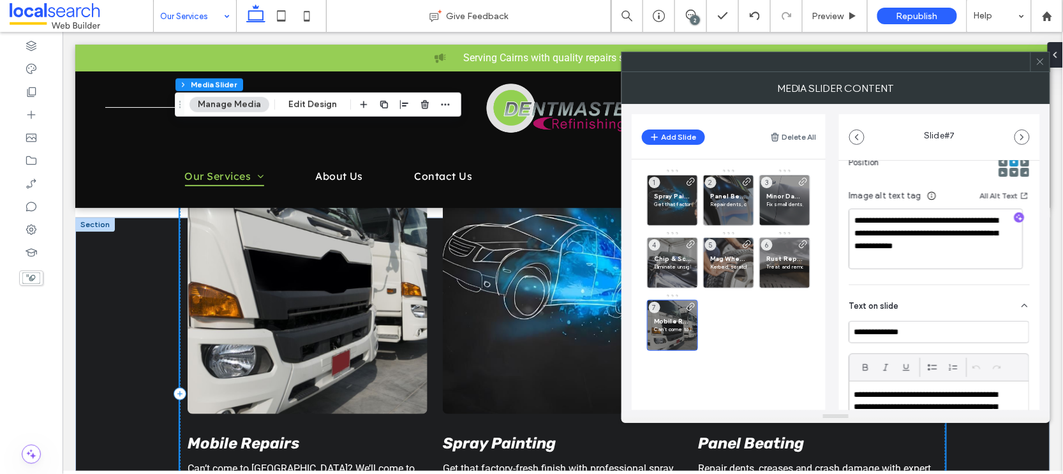
scroll to position [204, 0]
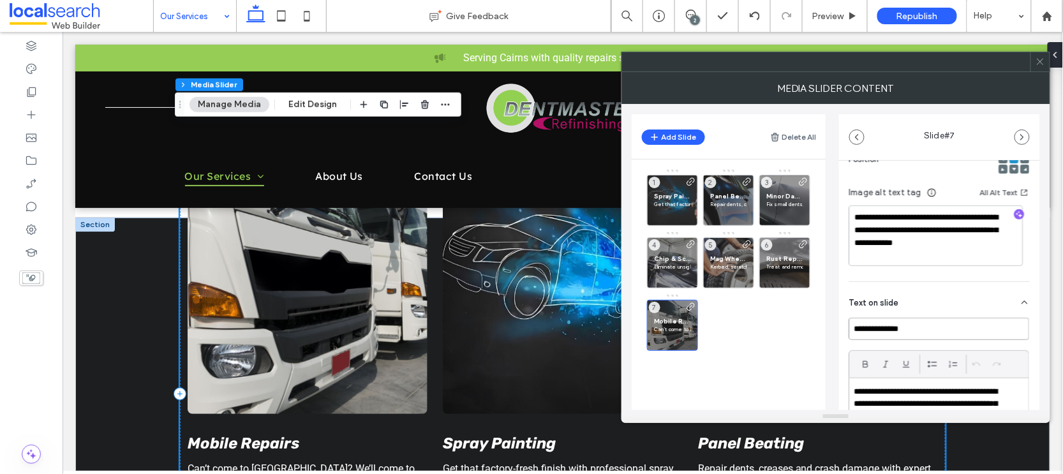
drag, startPoint x: 928, startPoint y: 334, endPoint x: 806, endPoint y: 323, distance: 122.3
click at [806, 323] on div "Add Slide Delete All Spray Painting Get that factory-fresh finish with professi…" at bounding box center [835, 257] width 408 height 306
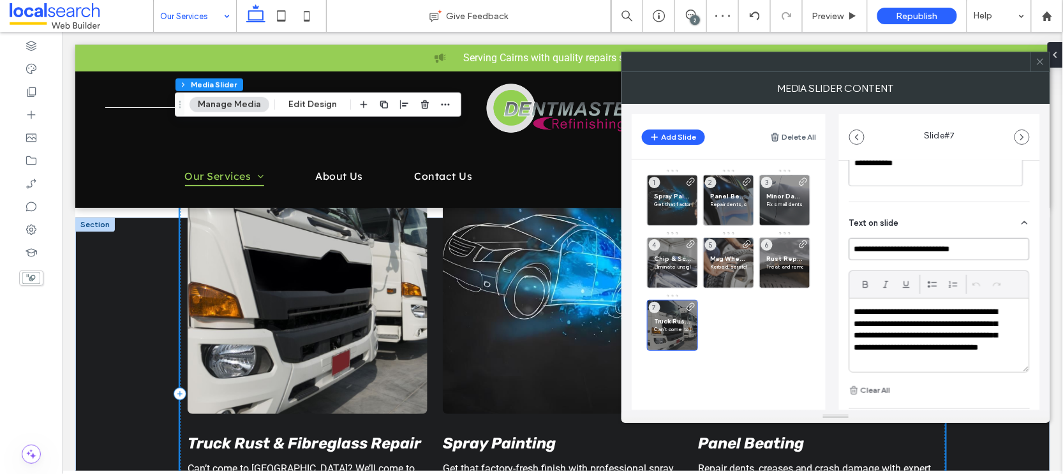
scroll to position [320, 0]
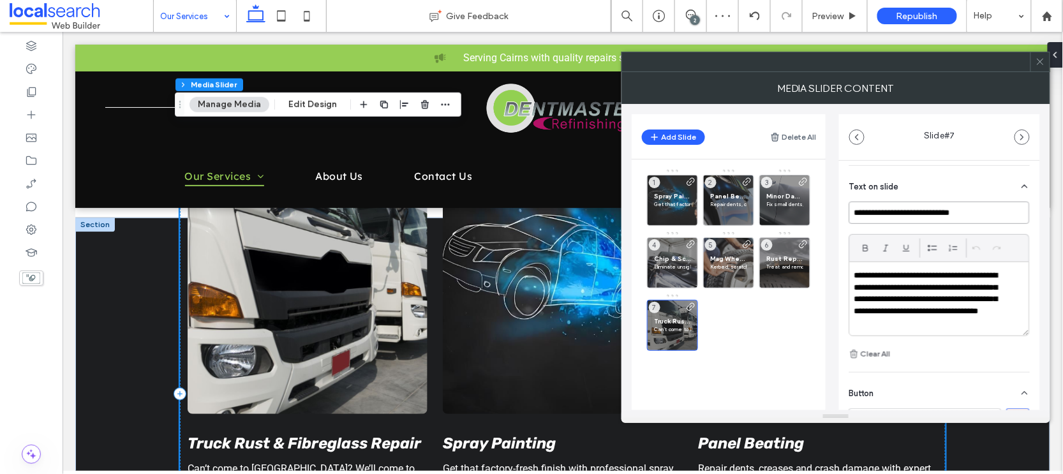
type input "**********"
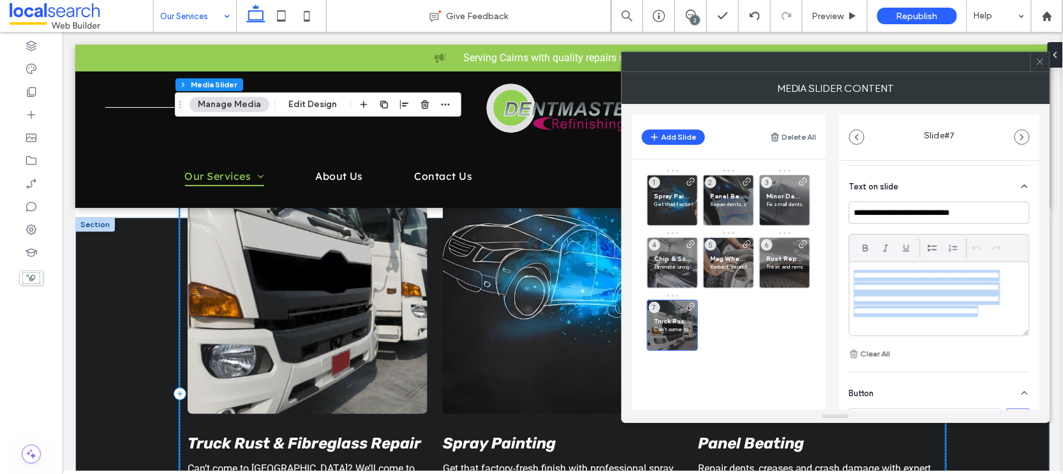
scroll to position [1, 0]
drag, startPoint x: 855, startPoint y: 275, endPoint x: 910, endPoint y: 309, distance: 65.0
click at [934, 344] on div "**********" at bounding box center [939, 282] width 181 height 160
paste div
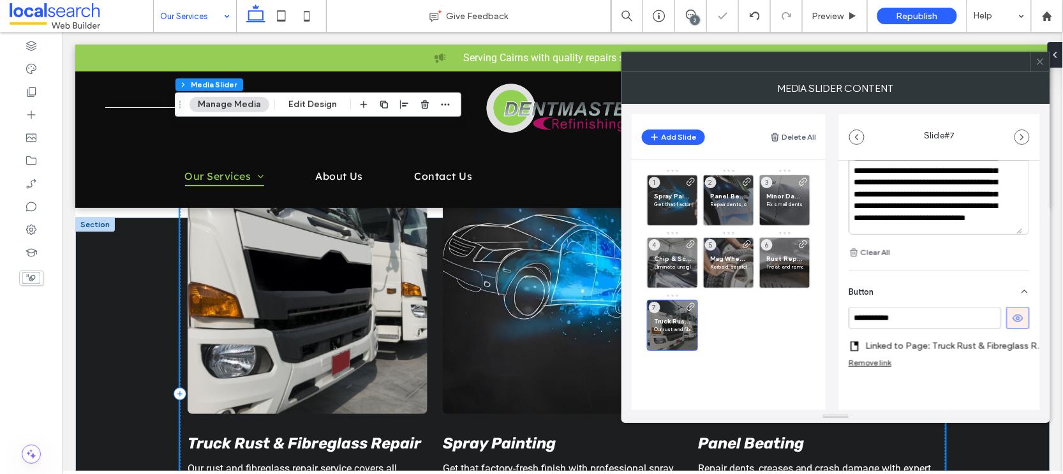
scroll to position [437, 0]
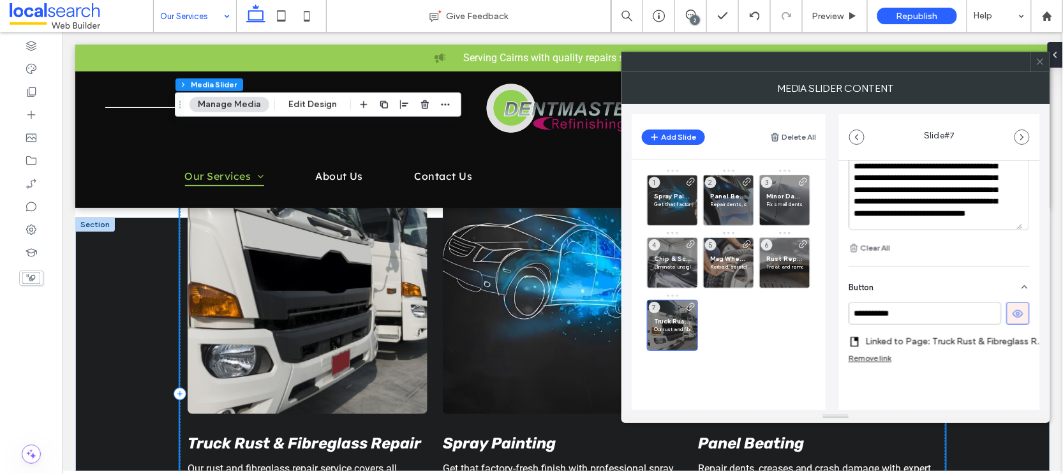
click at [1041, 63] on use at bounding box center [1039, 62] width 6 height 6
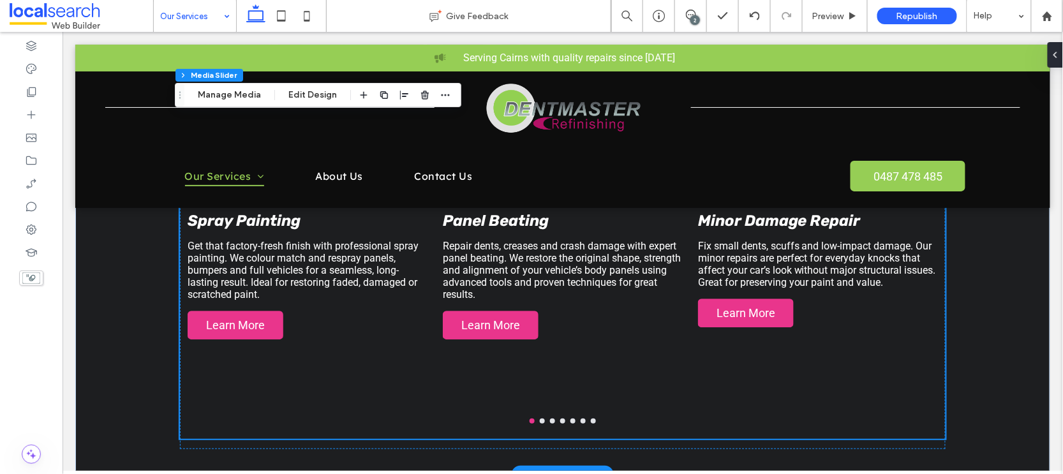
scroll to position [1168, 0]
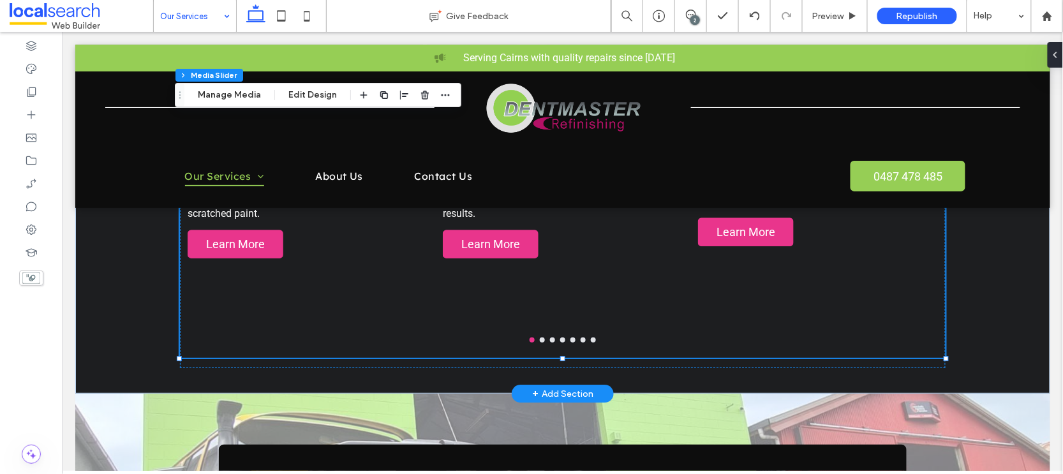
click at [539, 340] on button "go to slide 2" at bounding box center [541, 339] width 5 height 5
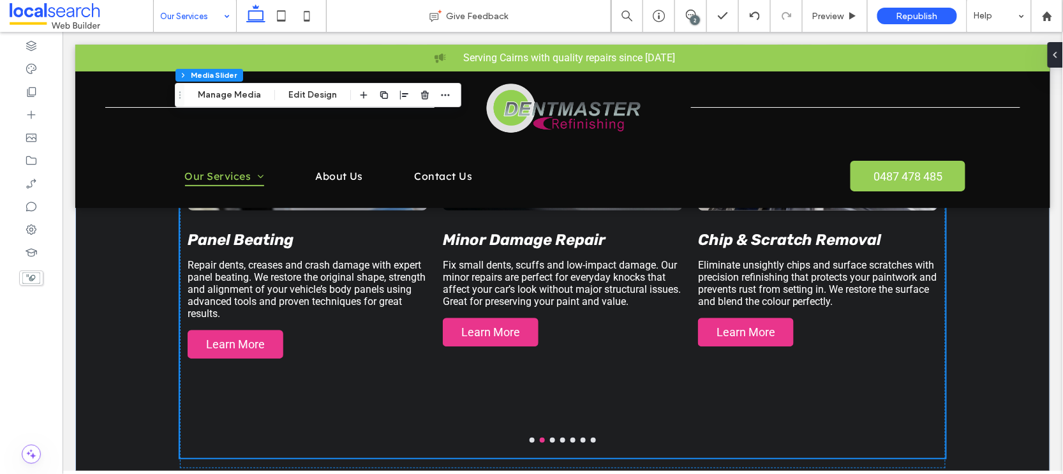
scroll to position [1061, 0]
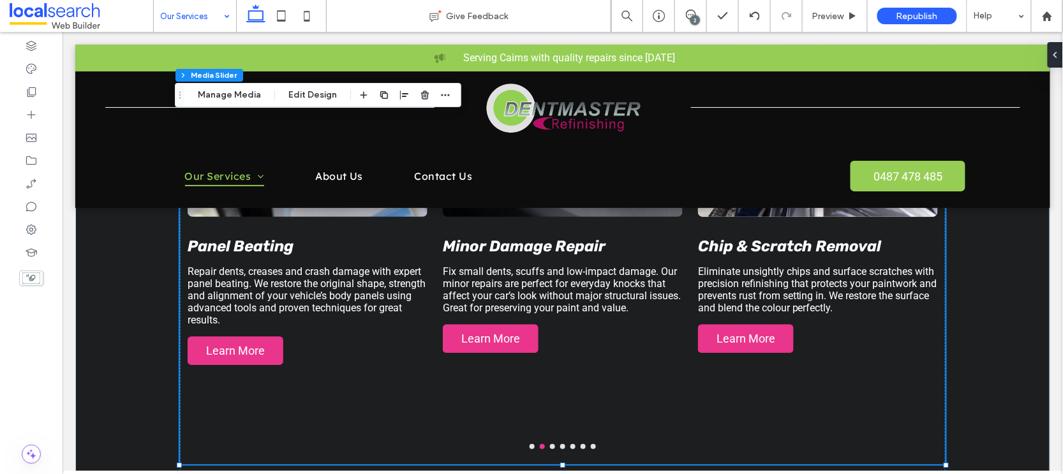
click at [549, 446] on button "go to slide 3" at bounding box center [551, 445] width 5 height 5
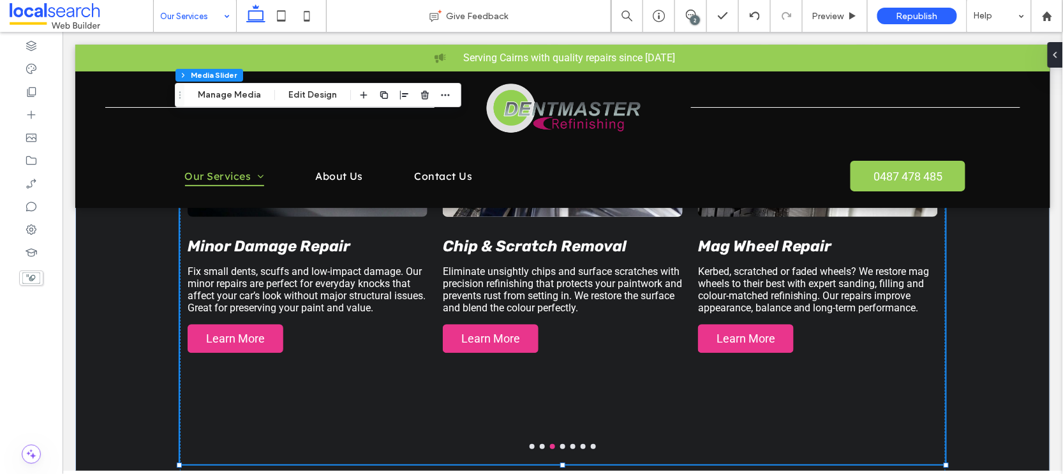
click at [559, 446] on button "go to slide 4" at bounding box center [561, 445] width 5 height 5
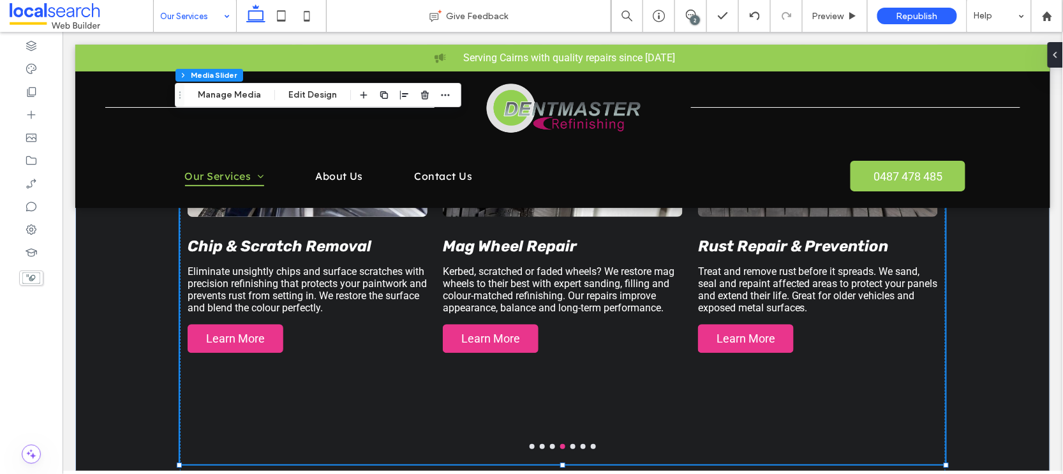
click at [570, 448] on button "go to slide 5" at bounding box center [572, 445] width 5 height 5
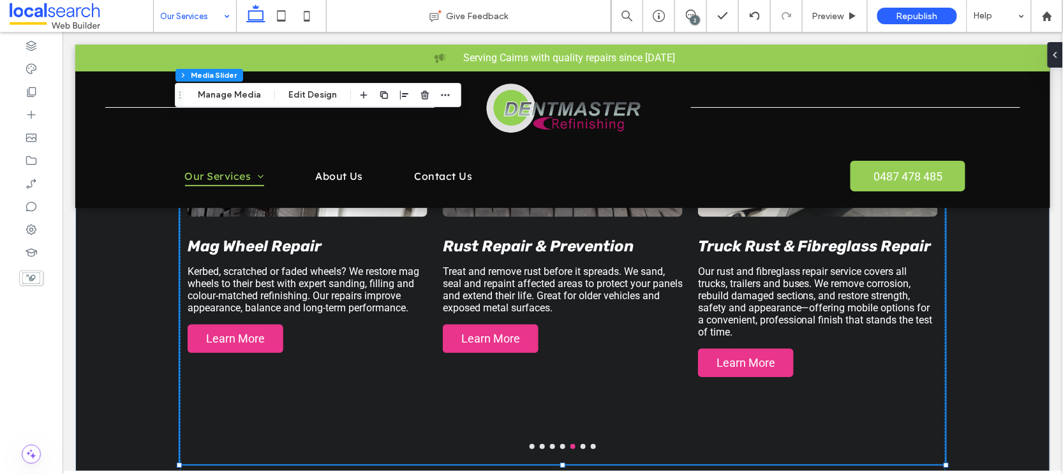
click at [580, 448] on button "go to slide 6" at bounding box center [582, 445] width 5 height 5
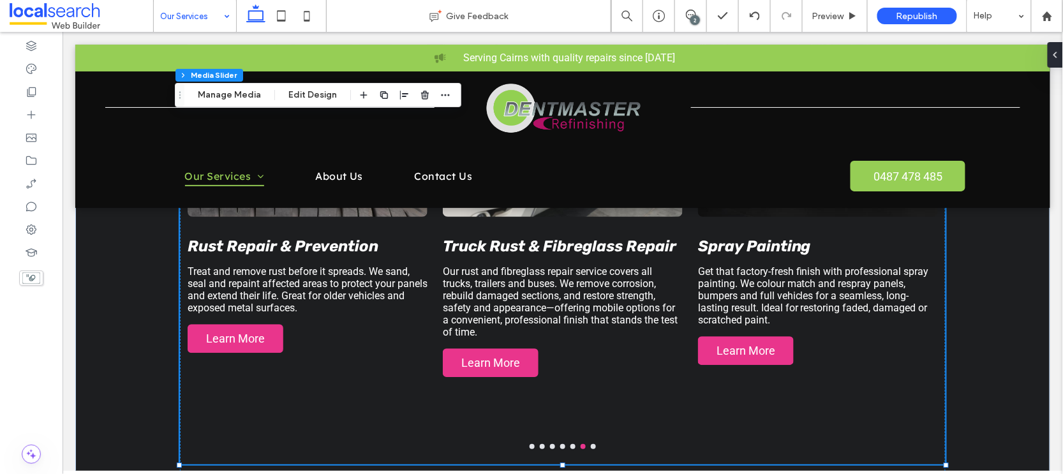
click at [590, 447] on button "go to slide 7" at bounding box center [592, 445] width 5 height 5
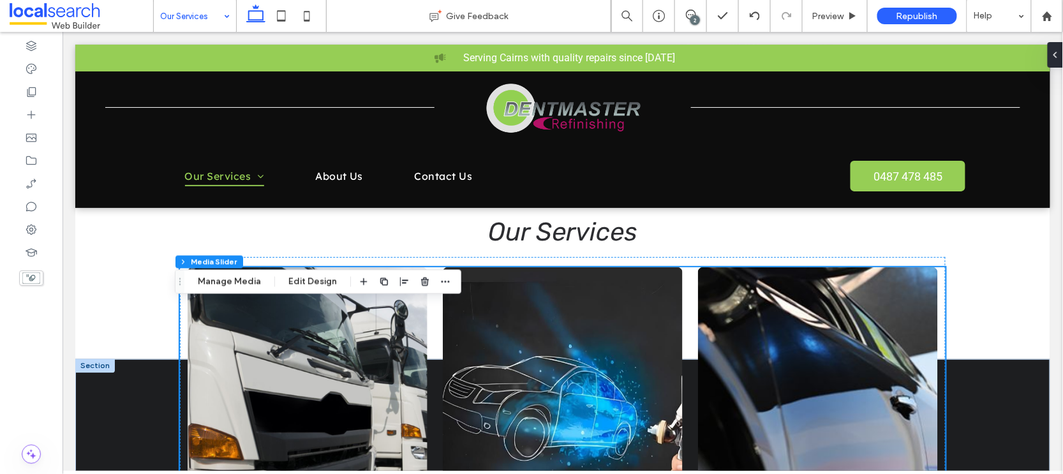
scroll to position [665, 0]
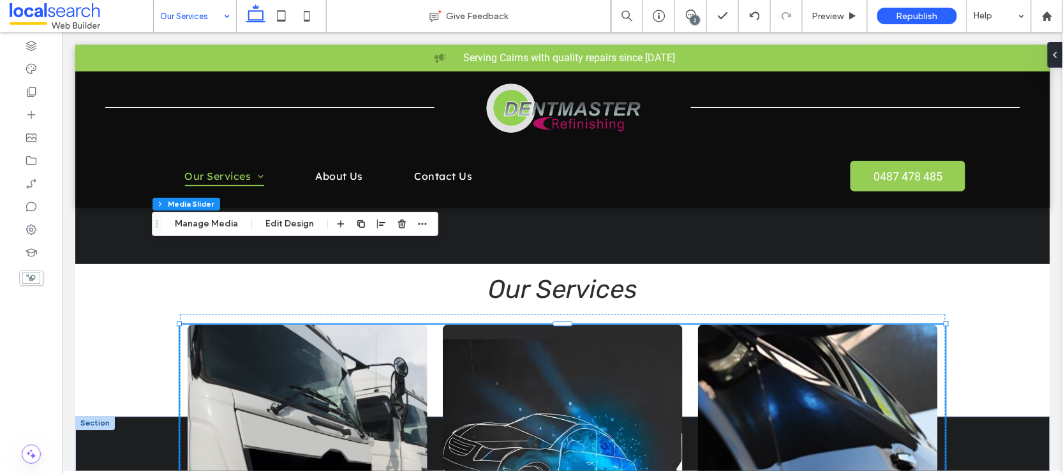
drag, startPoint x: 182, startPoint y: 304, endPoint x: 159, endPoint y: 225, distance: 83.0
click at [159, 225] on icon "Drag" at bounding box center [157, 223] width 10 height 9
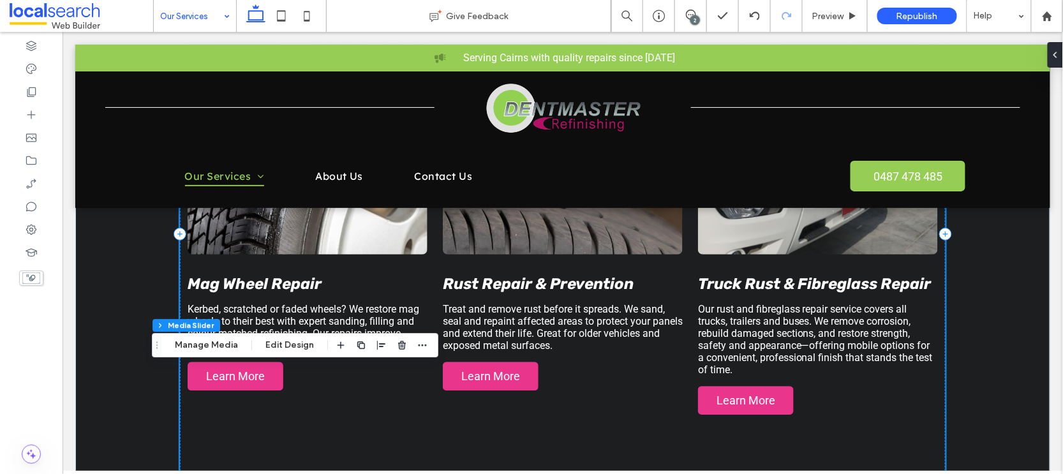
scroll to position [466, 0]
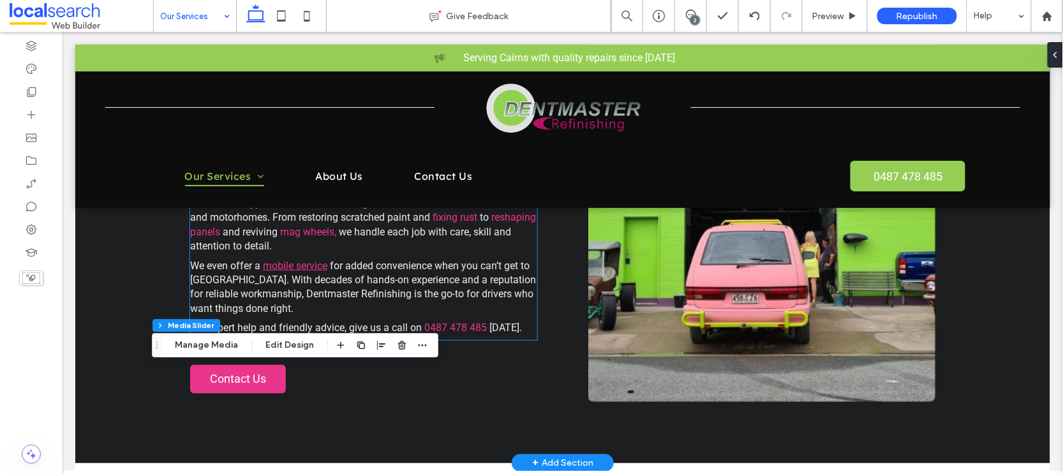
click at [262, 259] on link "mobile service" at bounding box center [294, 265] width 64 height 12
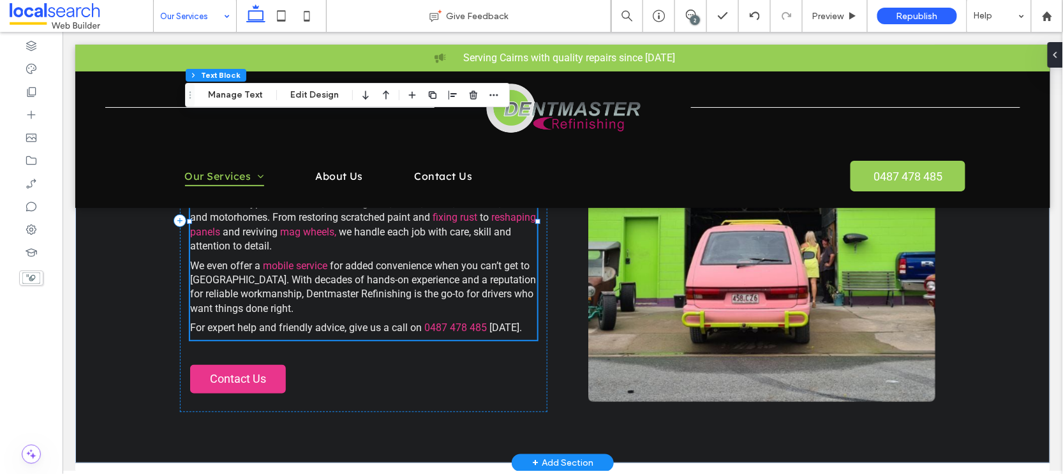
click at [247, 259] on span "We even offer a" at bounding box center [224, 265] width 70 height 12
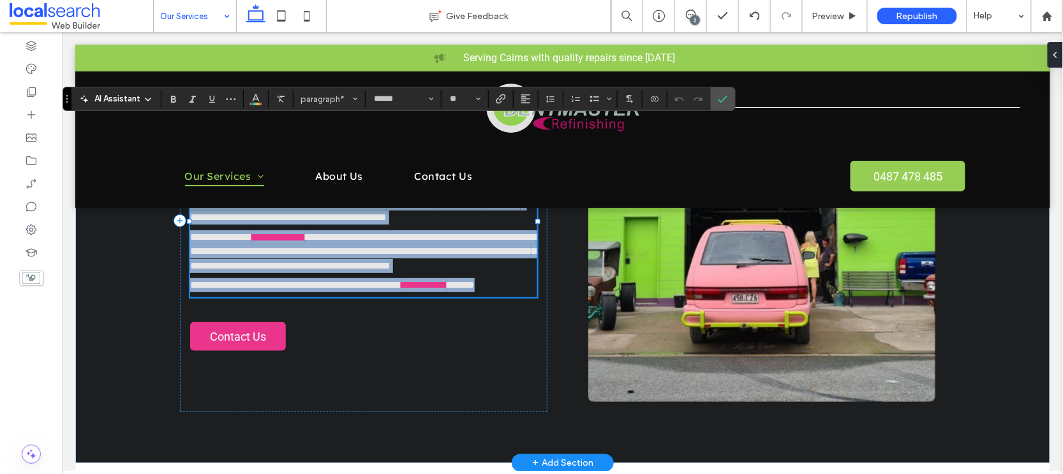
click at [258, 241] on link "**********" at bounding box center [278, 237] width 54 height 10
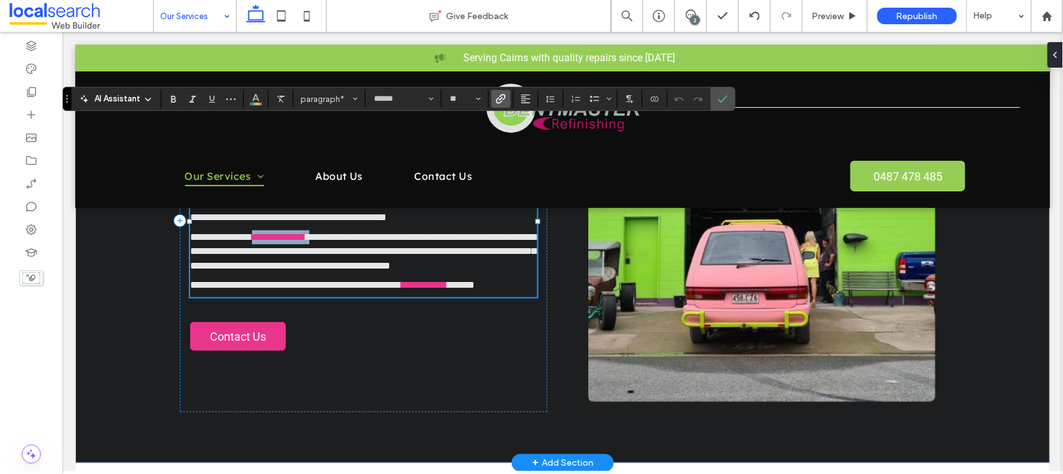
drag, startPoint x: 256, startPoint y: 251, endPoint x: 325, endPoint y: 253, distance: 68.3
click at [325, 253] on p "**********" at bounding box center [362, 251] width 347 height 43
click at [505, 94] on icon "Link" at bounding box center [501, 99] width 10 height 10
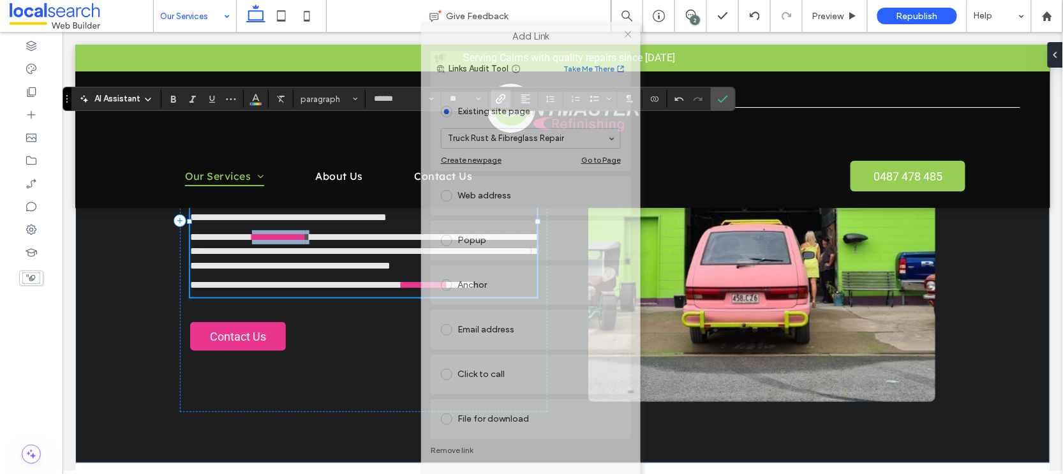
drag, startPoint x: 579, startPoint y: 64, endPoint x: 579, endPoint y: 40, distance: 24.9
click at [578, 22] on body ".wqwq-1{fill:#231f20;} .cls-1q, .cls-2q { fill-rule: evenodd; } .cls-2q { fill:…" at bounding box center [531, 237] width 1063 height 474
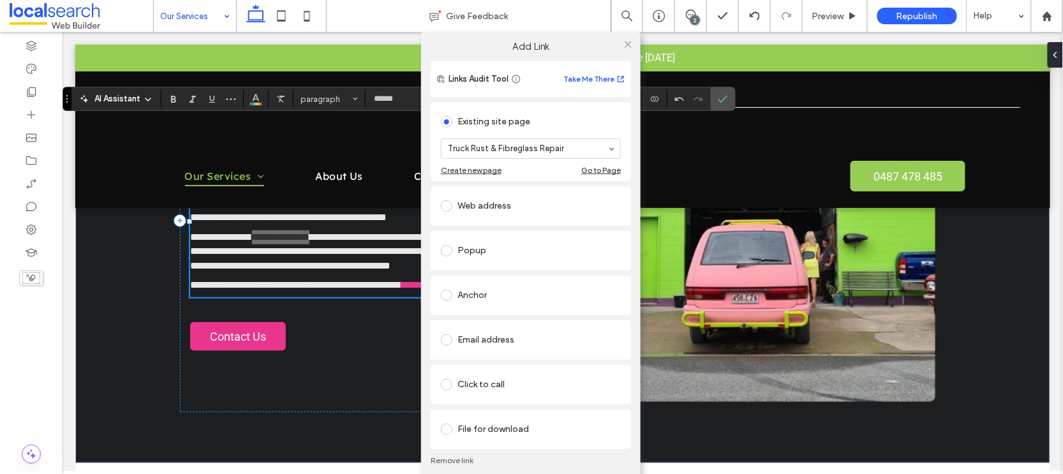
click at [454, 457] on link "Remove link" at bounding box center [531, 460] width 200 height 10
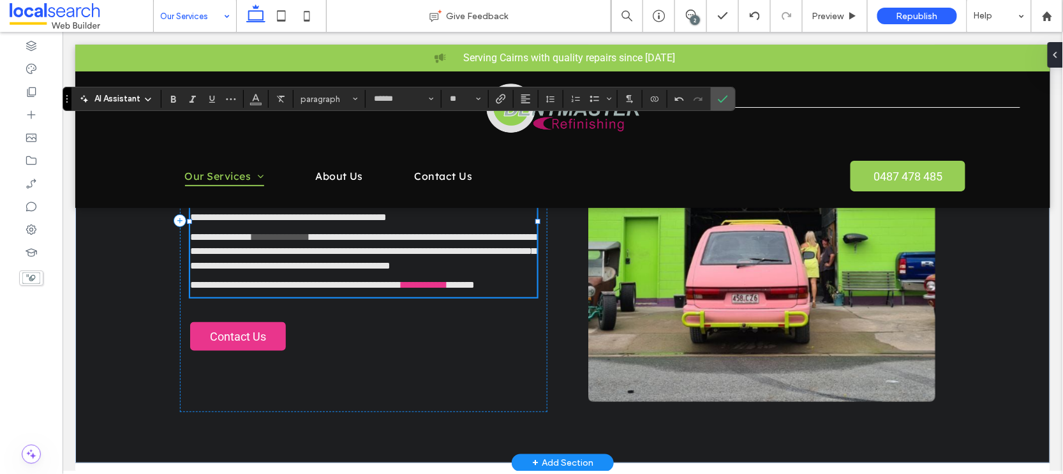
click at [372, 262] on span "**********" at bounding box center [363, 251] width 349 height 38
drag, startPoint x: 255, startPoint y: 249, endPoint x: 324, endPoint y: 248, distance: 68.9
click at [324, 248] on p "**********" at bounding box center [362, 251] width 347 height 43
click at [259, 97] on icon "Color" at bounding box center [256, 97] width 10 height 10
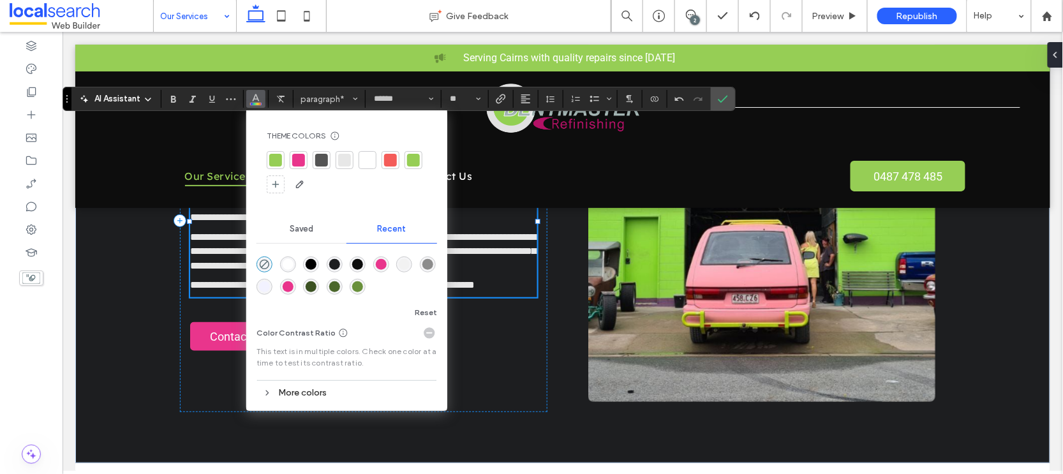
click at [369, 157] on div at bounding box center [367, 160] width 13 height 13
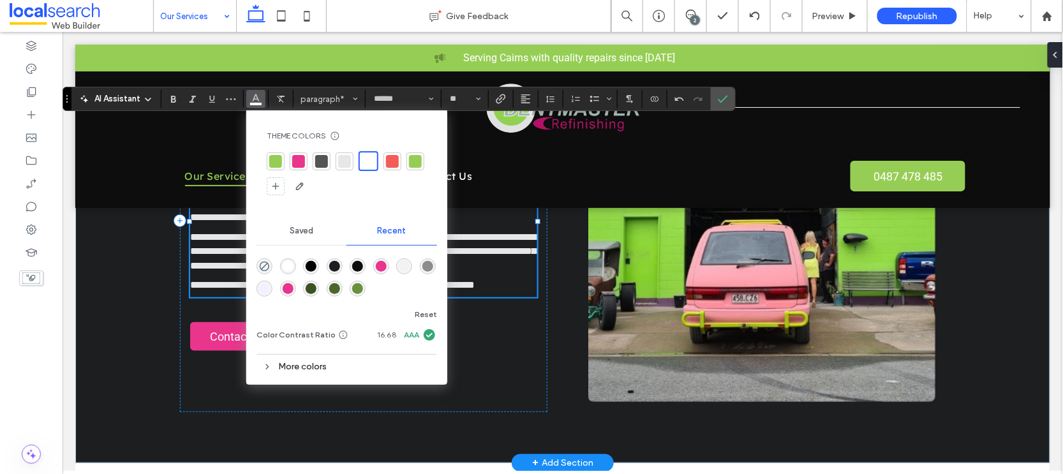
click at [473, 270] on span "**********" at bounding box center [363, 251] width 349 height 38
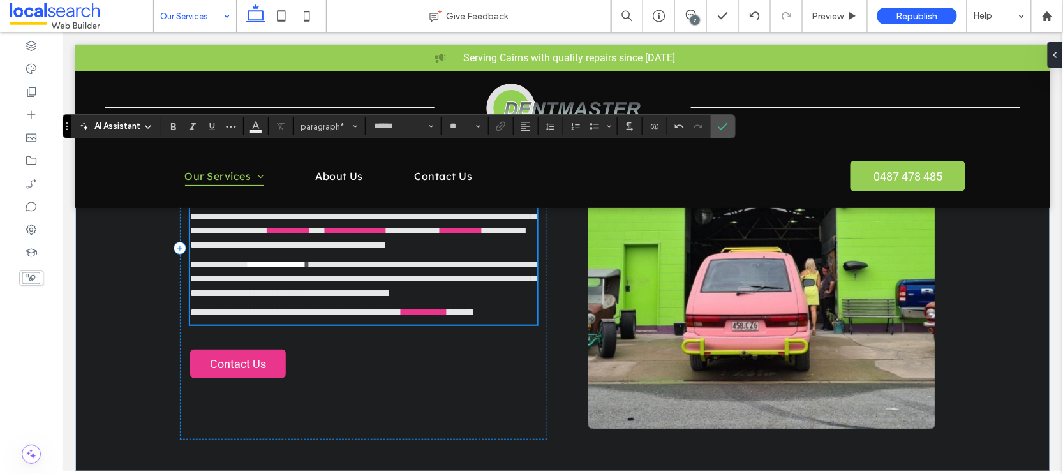
scroll to position [438, 0]
click at [724, 119] on span "Confirm" at bounding box center [723, 126] width 10 height 22
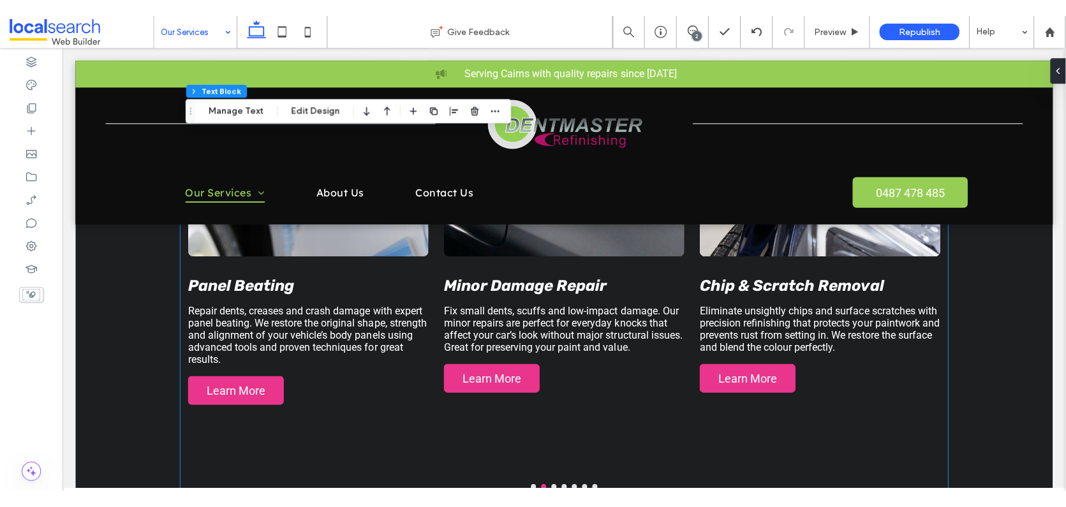
scroll to position [1053, 0]
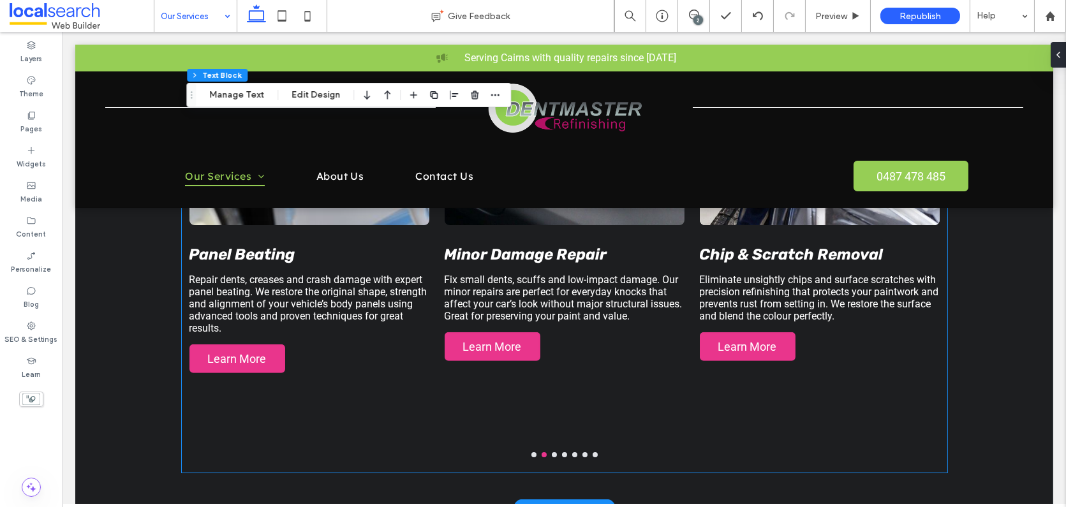
click at [552, 455] on button "go to slide 3" at bounding box center [554, 454] width 5 height 5
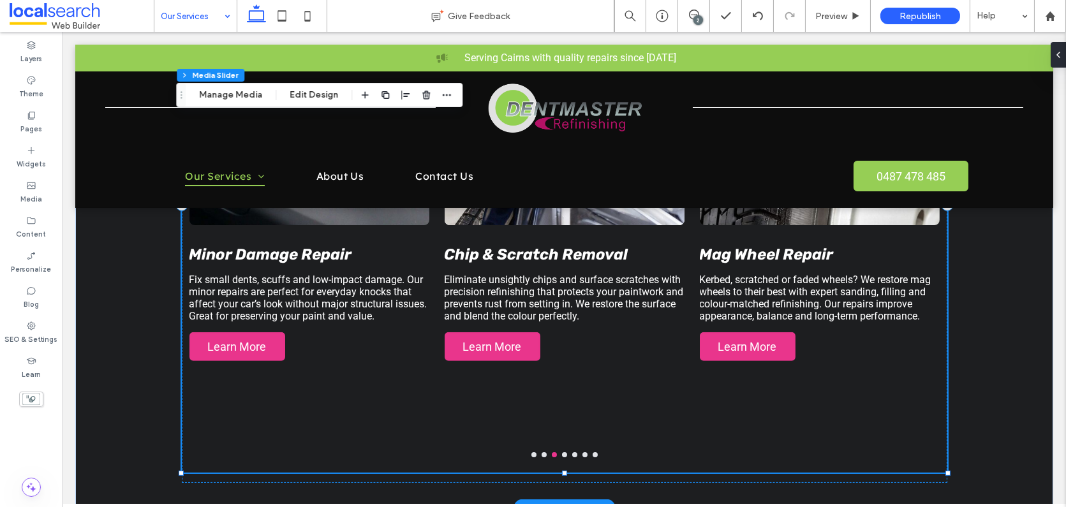
click at [562, 455] on button "go to slide 4" at bounding box center [564, 454] width 5 height 5
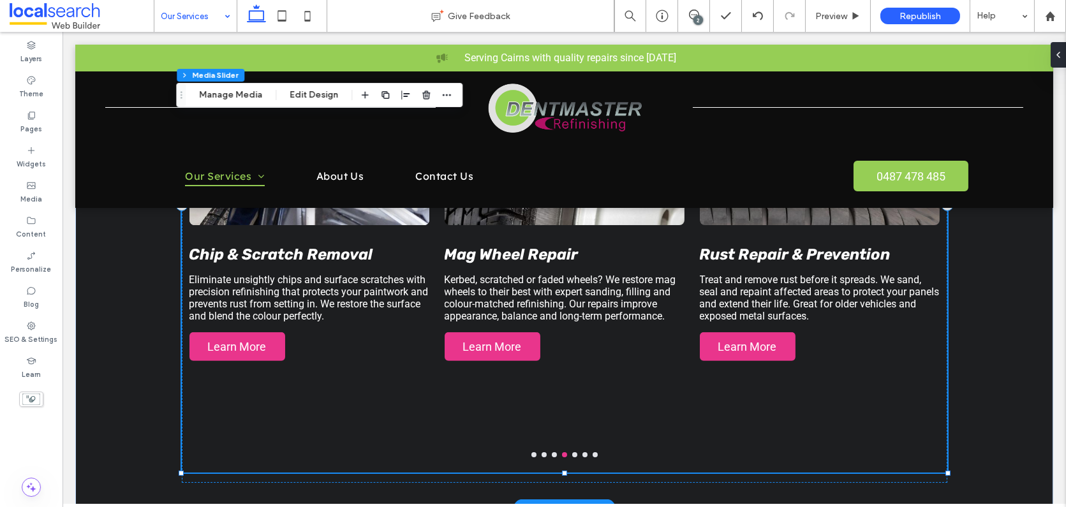
click at [572, 455] on button "go to slide 5" at bounding box center [574, 454] width 5 height 5
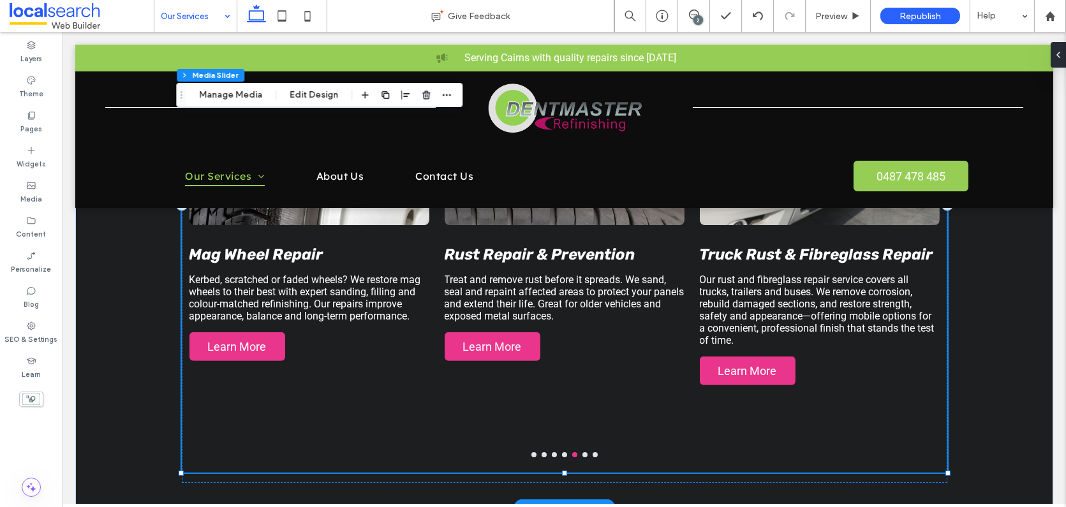
click at [582, 457] on button "go to slide 6" at bounding box center [584, 454] width 5 height 5
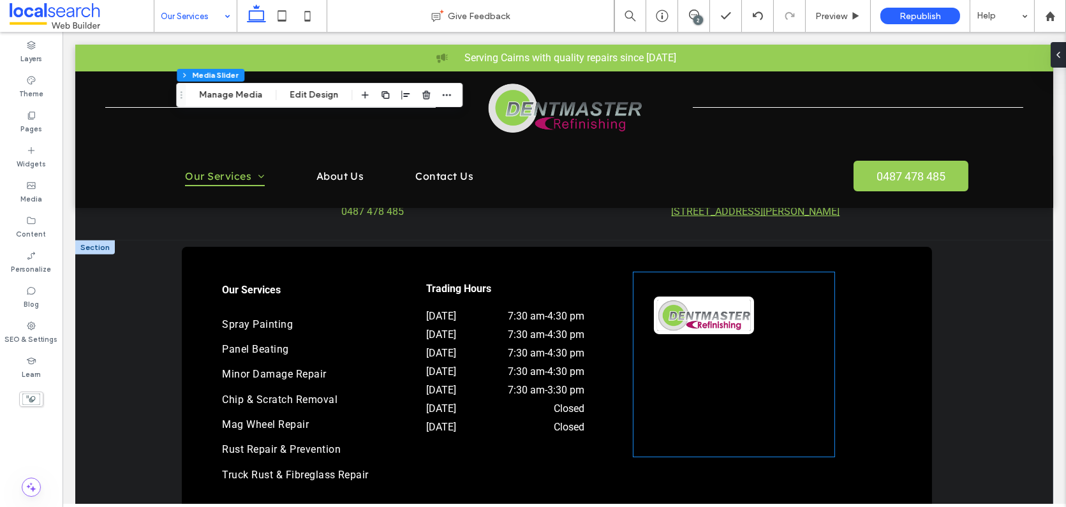
scroll to position [1611, 0]
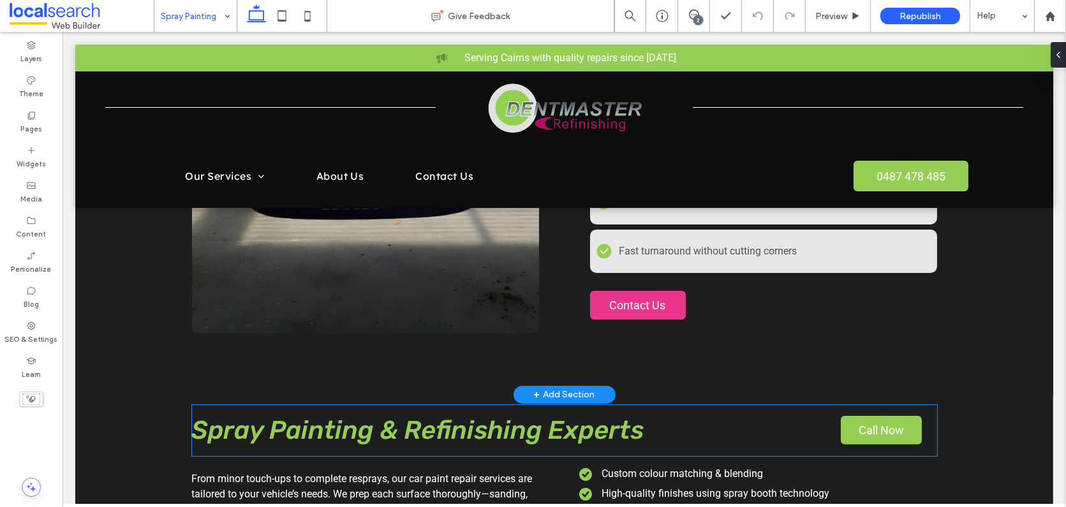
scroll to position [985, 0]
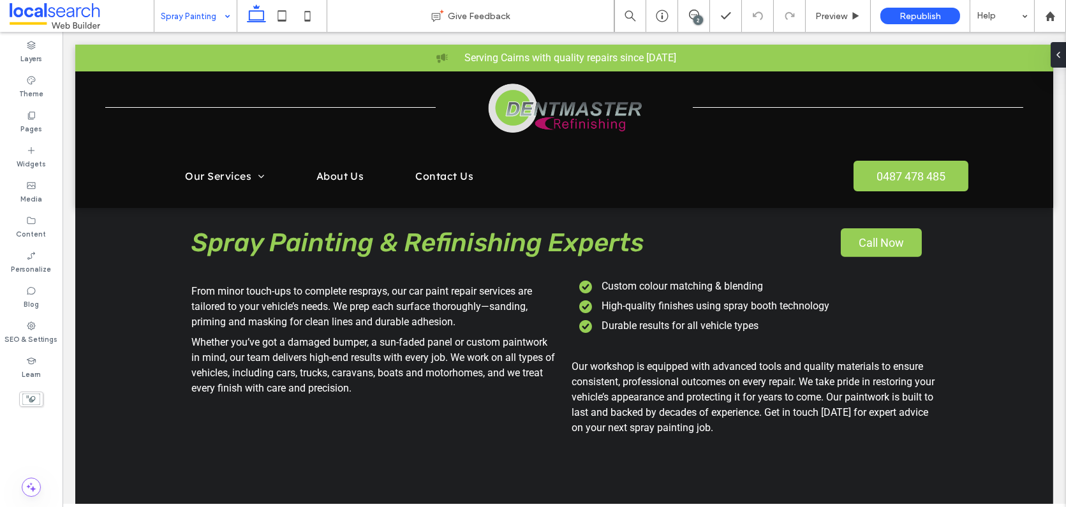
click at [197, 20] on input at bounding box center [192, 16] width 63 height 32
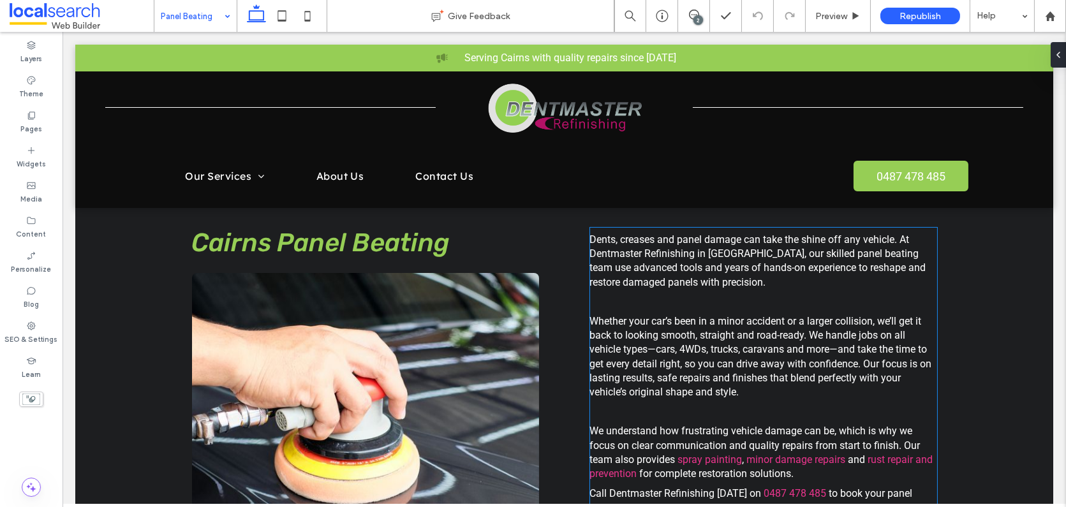
scroll to position [938, 0]
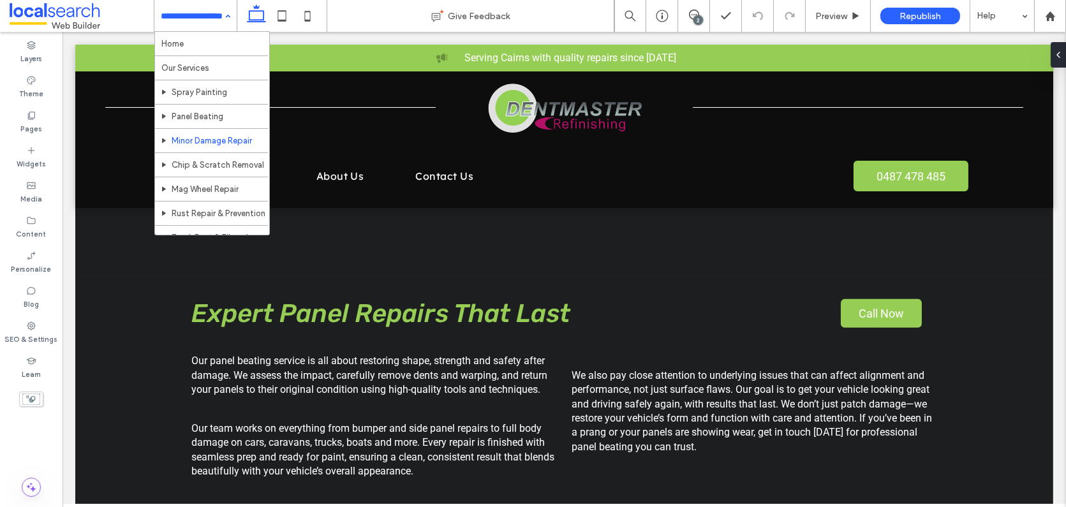
click at [180, 15] on input at bounding box center [192, 16] width 63 height 32
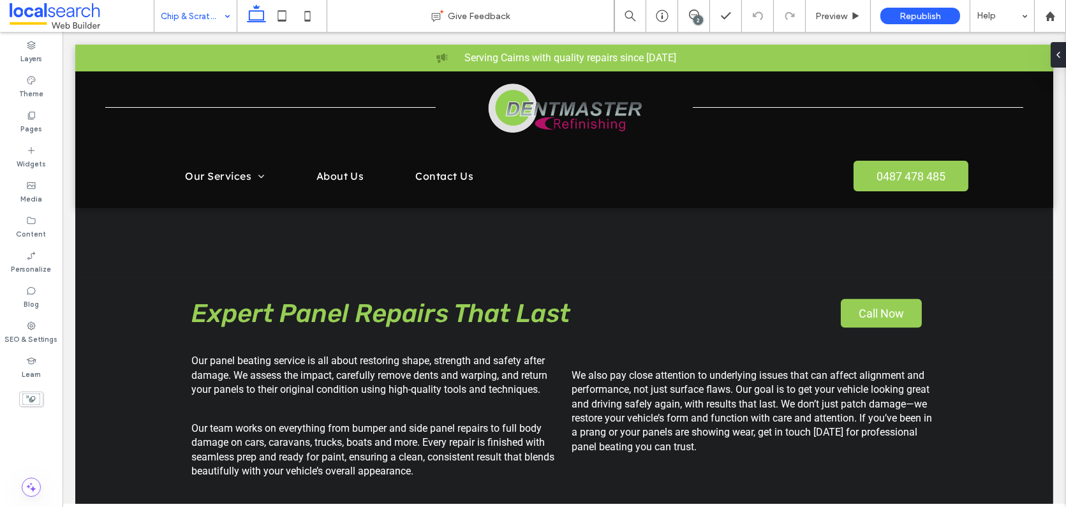
click at [212, 15] on input at bounding box center [192, 16] width 63 height 32
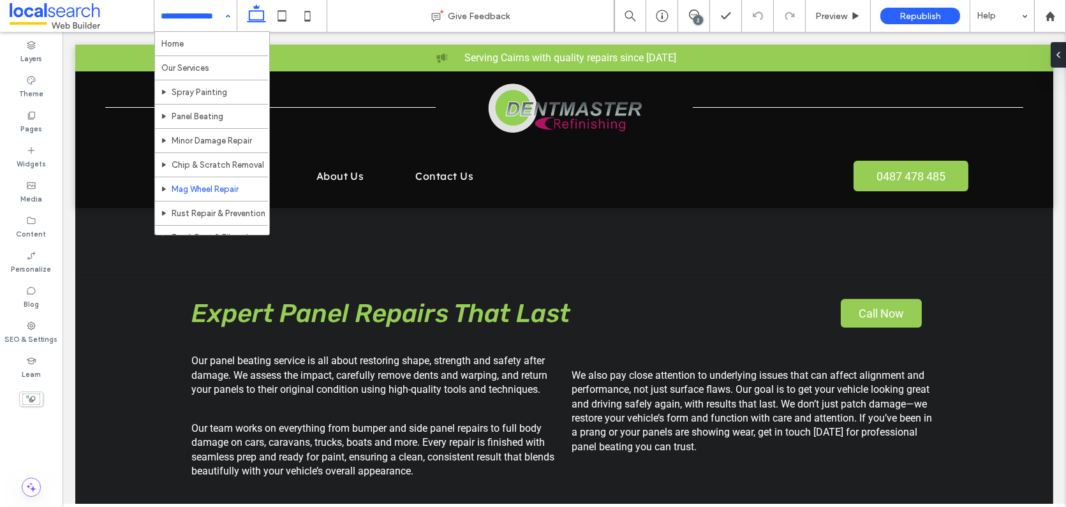
click at [214, 7] on input at bounding box center [192, 16] width 63 height 32
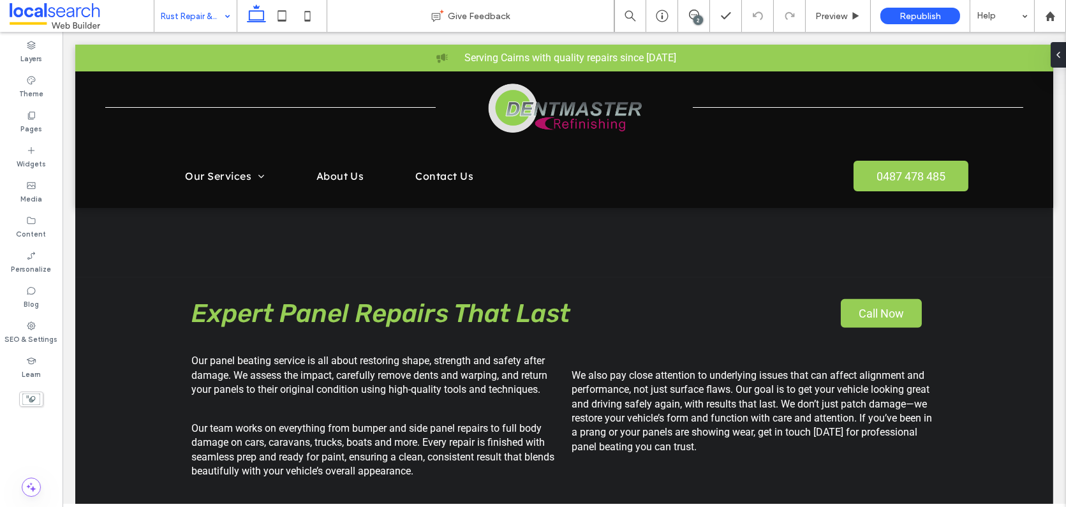
click at [217, 16] on input at bounding box center [192, 16] width 63 height 32
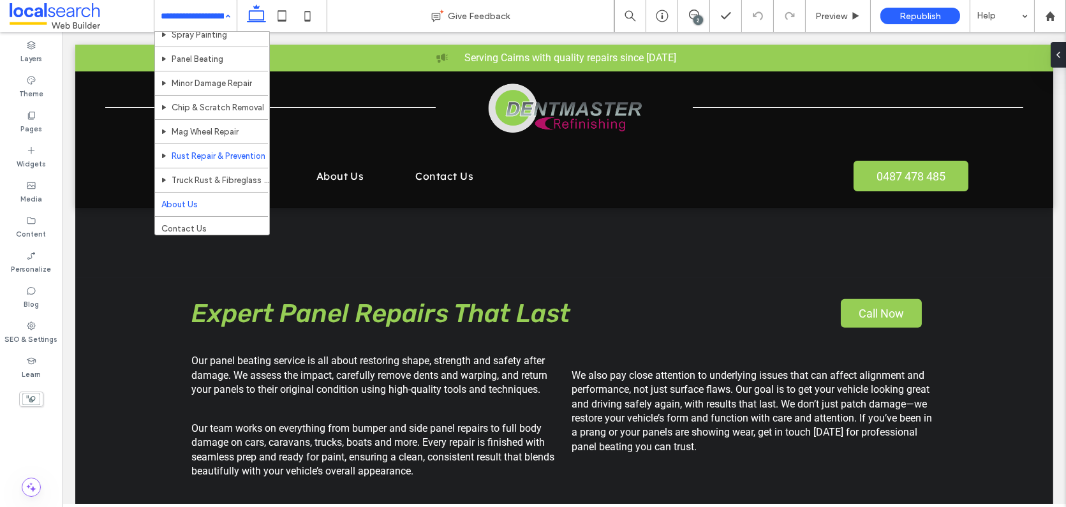
scroll to position [66, 0]
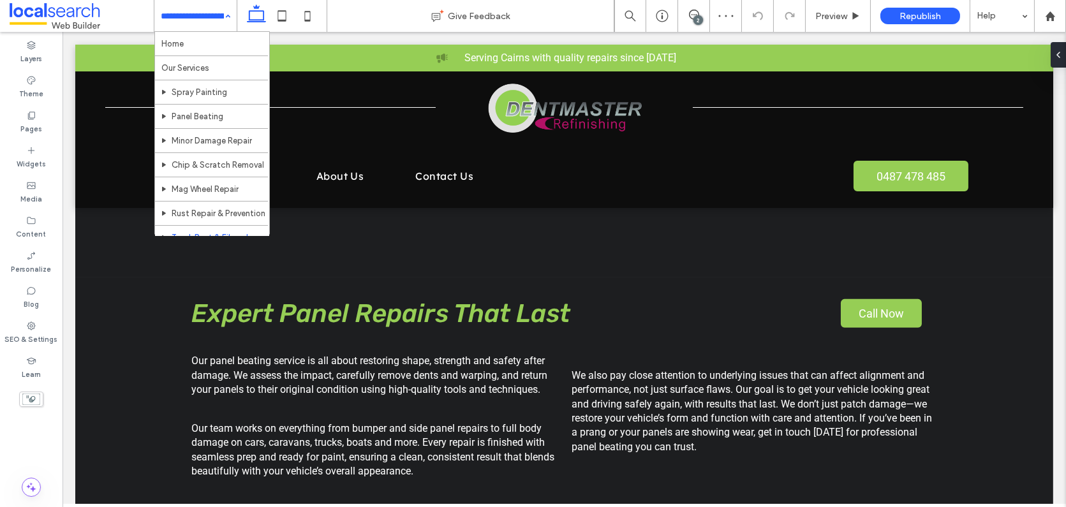
click at [163, 8] on input at bounding box center [192, 16] width 63 height 32
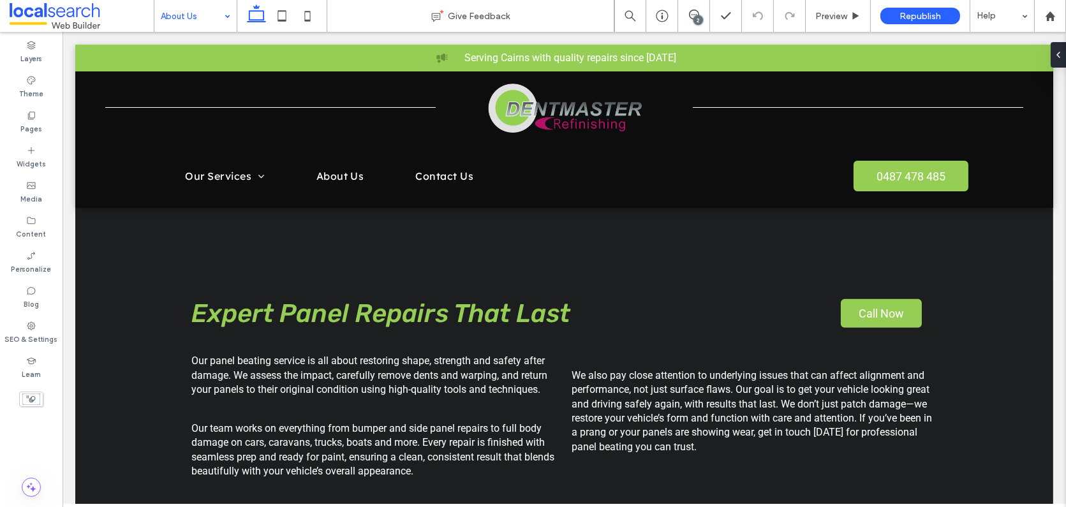
click at [183, 18] on input at bounding box center [192, 16] width 63 height 32
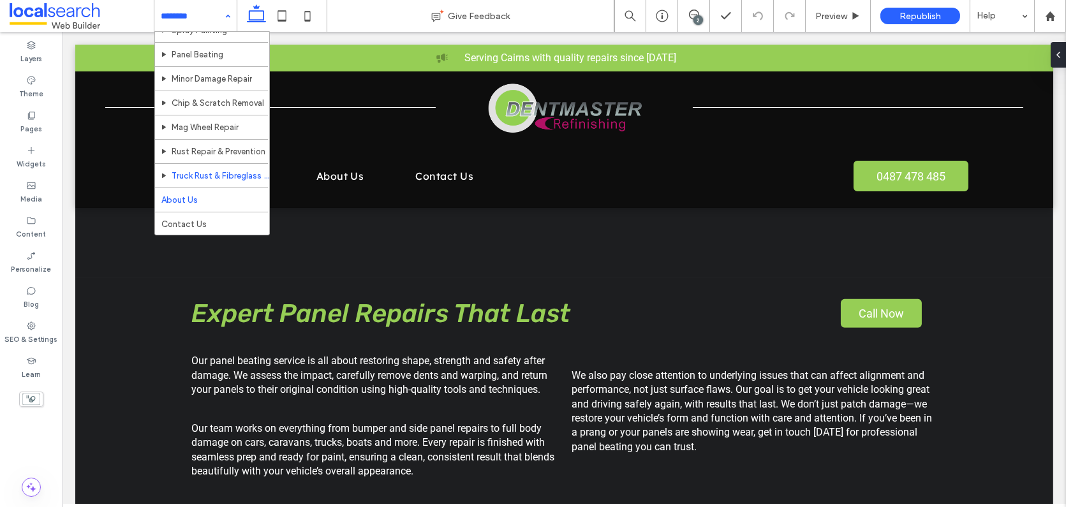
scroll to position [66, 0]
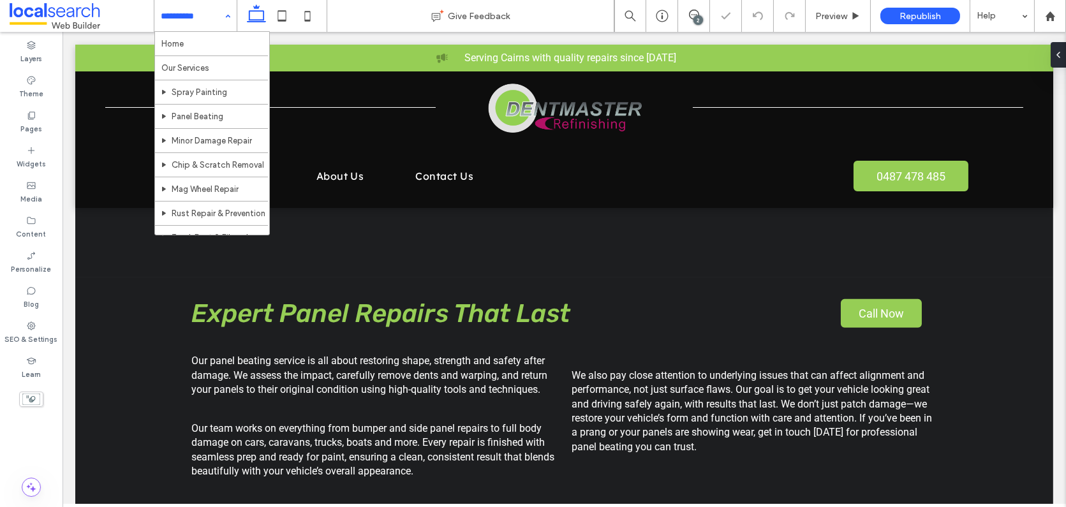
click at [223, 13] on div "Home Our Services Spray Painting Panel Beating Minor Damage Repair Chip & Scrat…" at bounding box center [195, 16] width 82 height 32
